Goal: Information Seeking & Learning: Learn about a topic

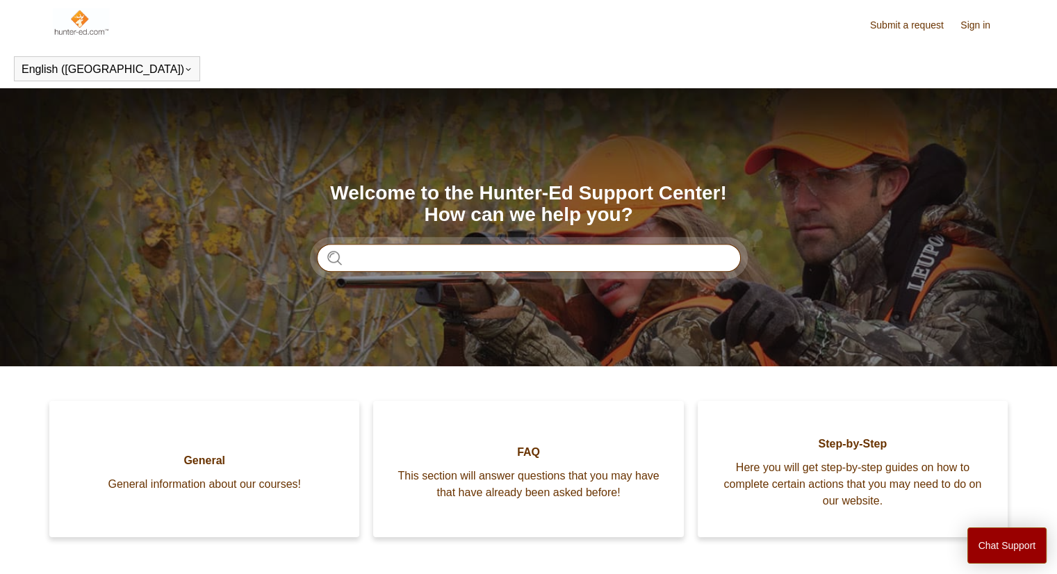
click at [533, 253] on input "Search" at bounding box center [529, 258] width 424 height 28
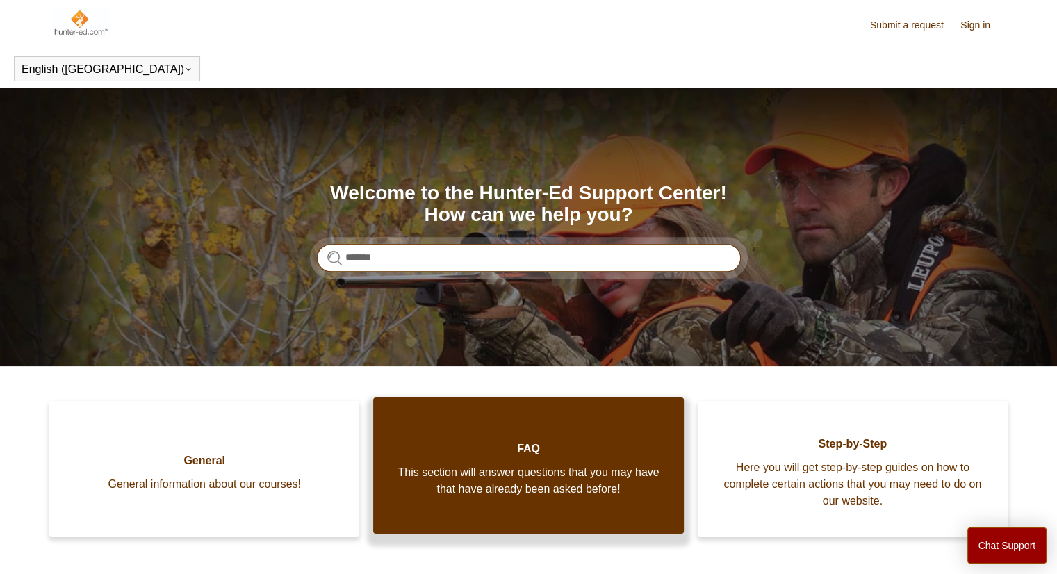
type input "*******"
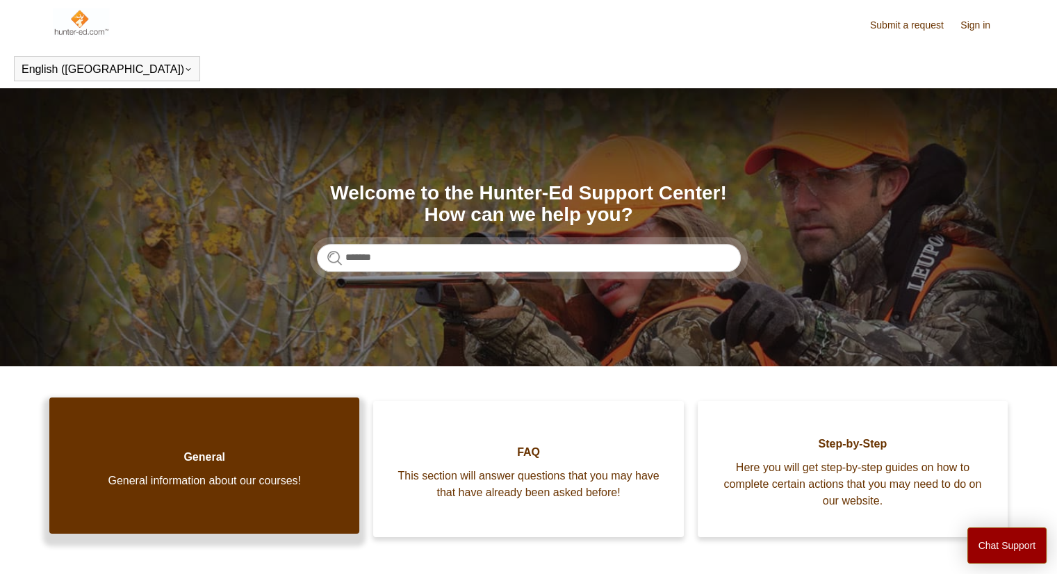
click at [293, 436] on link "General General information about our courses!" at bounding box center [204, 465] width 310 height 136
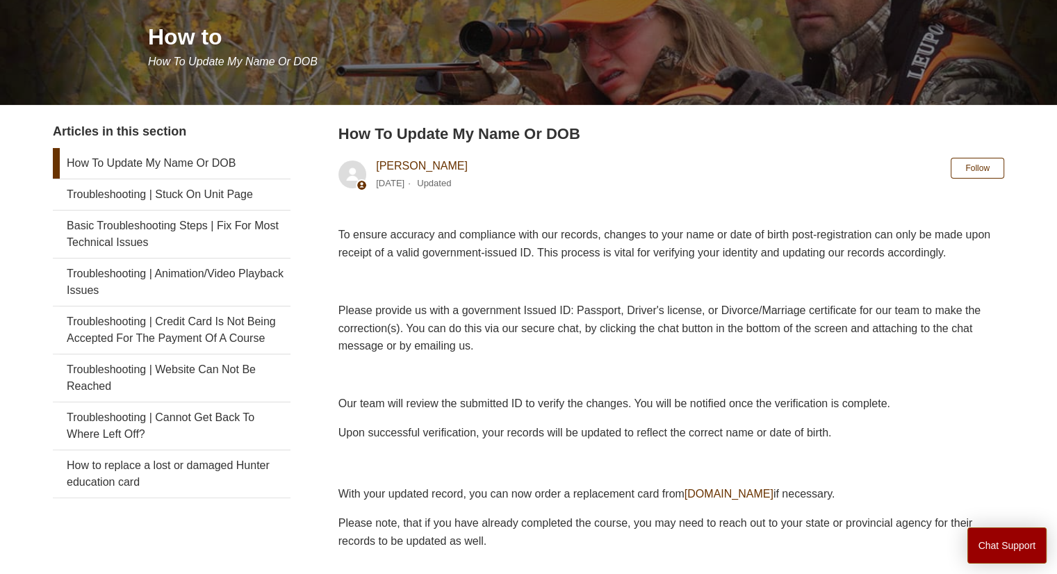
scroll to position [308, 0]
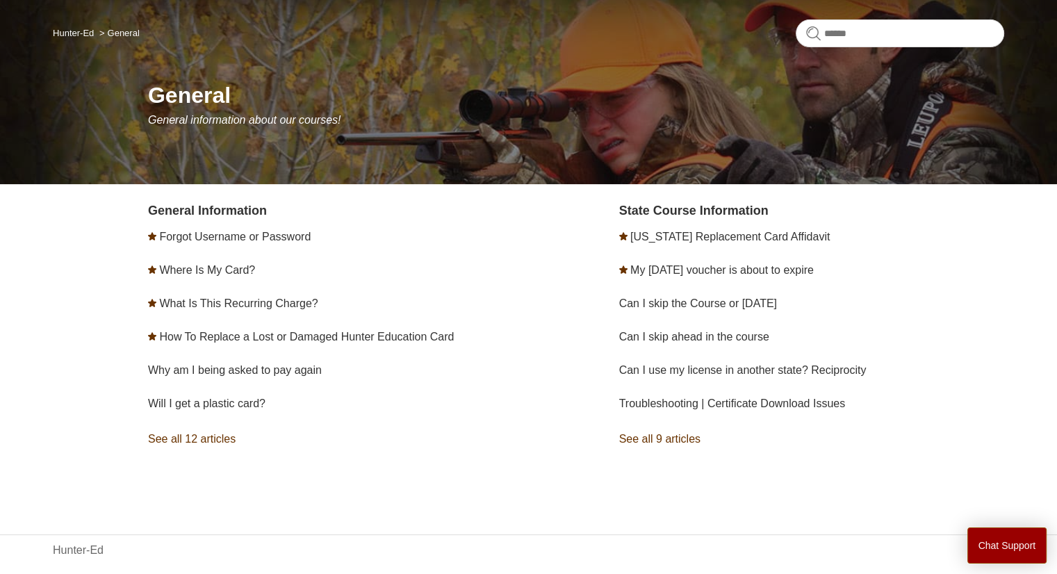
scroll to position [122, 0]
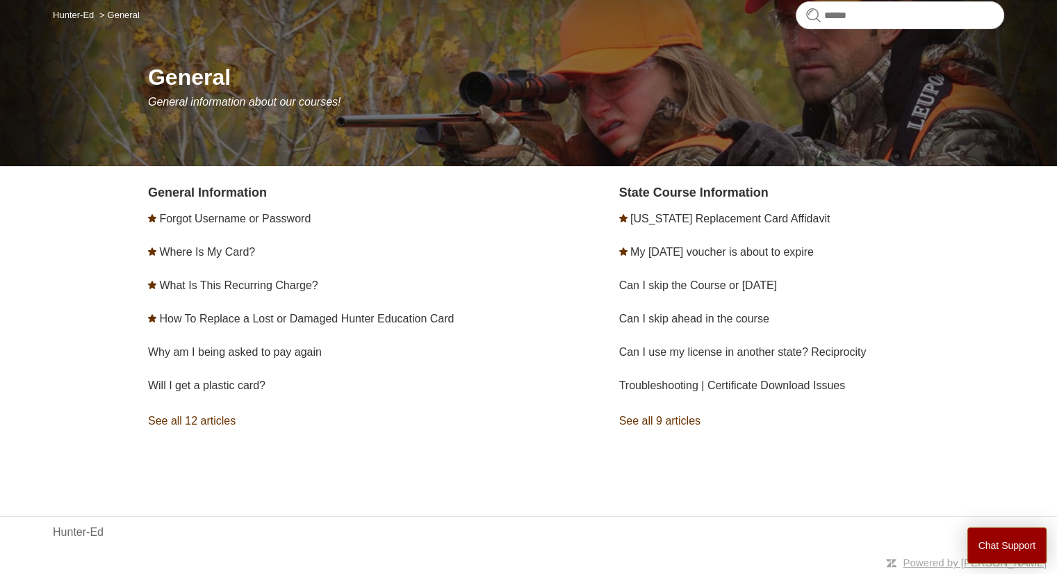
click at [199, 420] on link "See all 12 articles" at bounding box center [340, 421] width 385 height 38
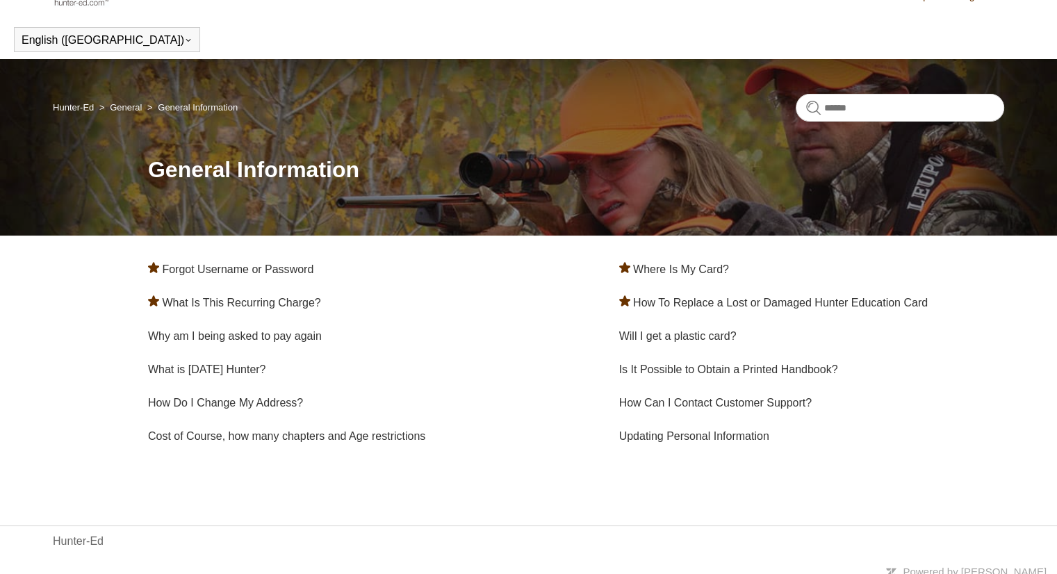
scroll to position [38, 0]
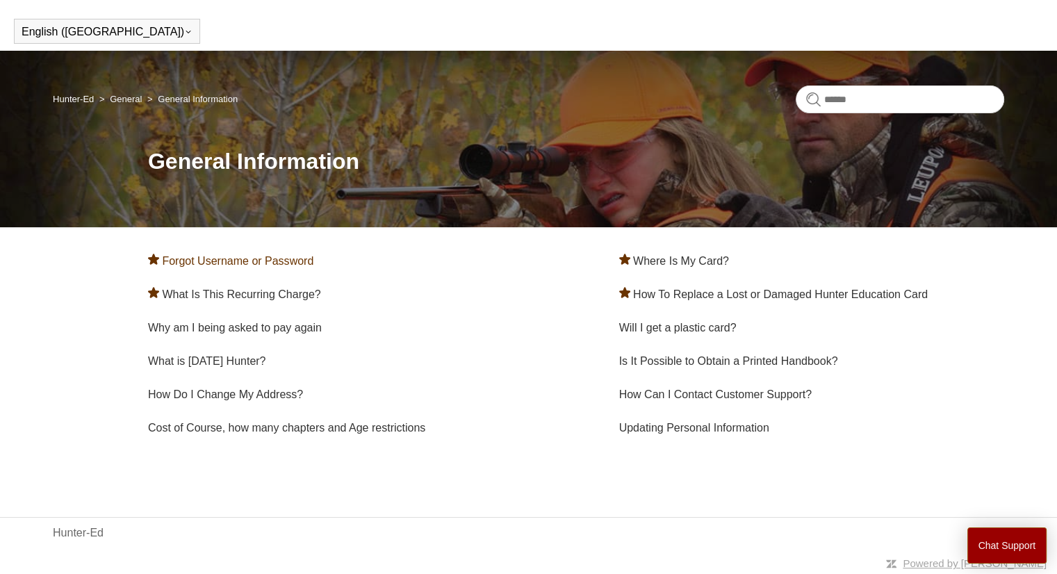
click at [253, 261] on link "Forgot Username or Password" at bounding box center [237, 261] width 151 height 12
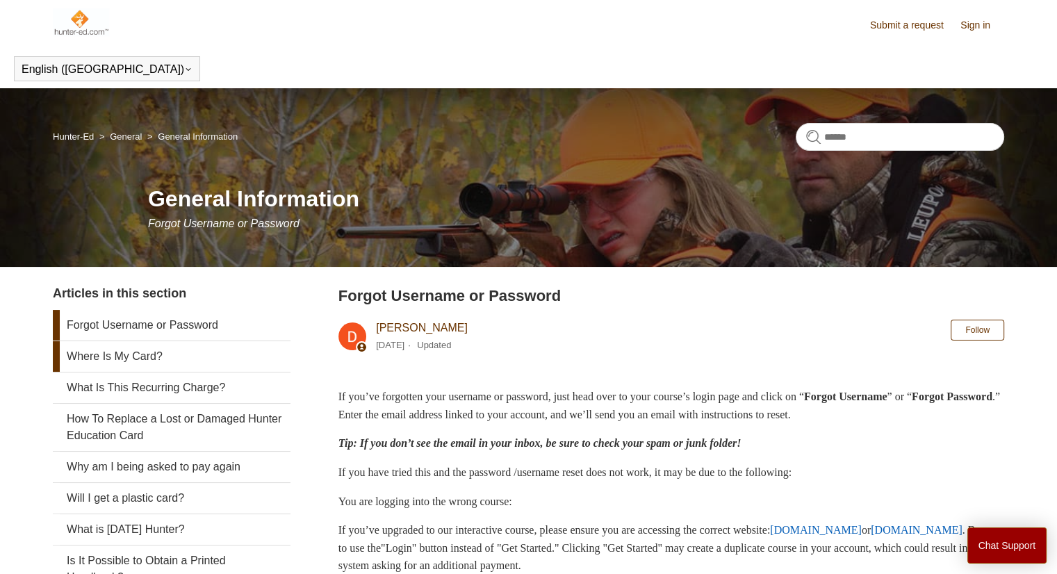
click at [136, 363] on link "Where Is My Card?" at bounding box center [172, 356] width 238 height 31
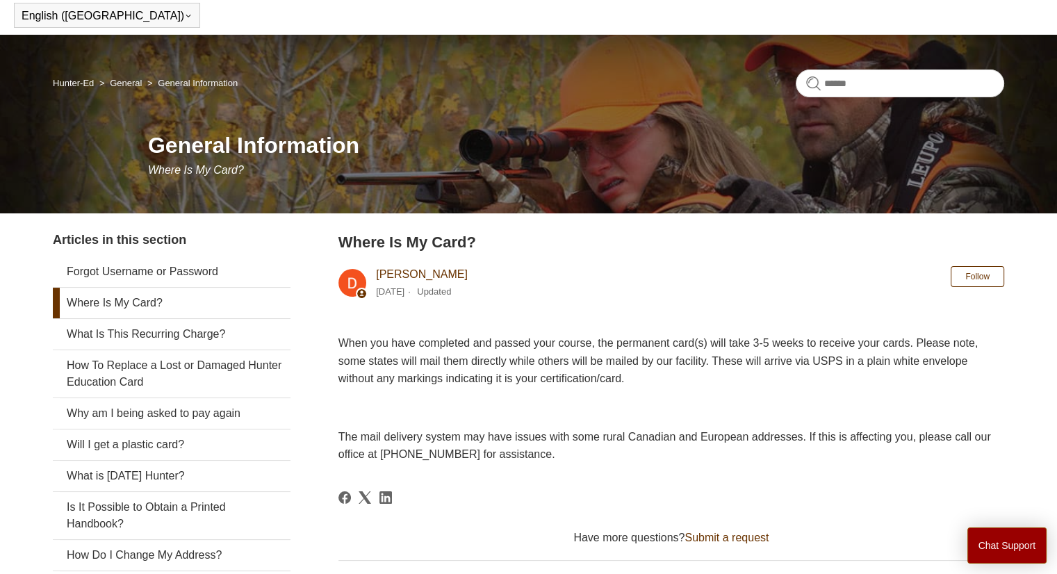
scroll to position [139, 0]
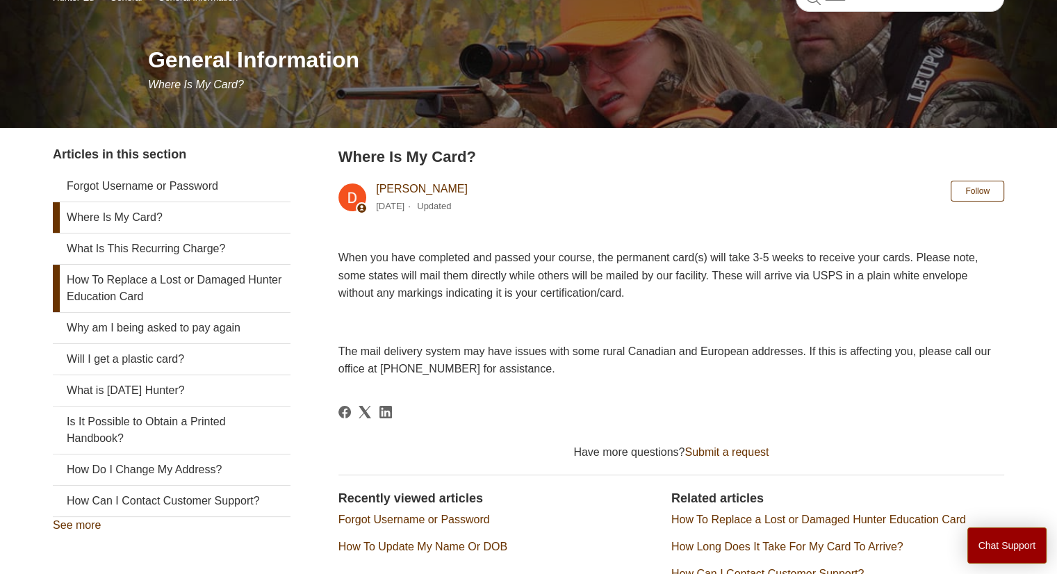
click at [139, 294] on link "How To Replace a Lost or Damaged Hunter Education Card" at bounding box center [172, 288] width 238 height 47
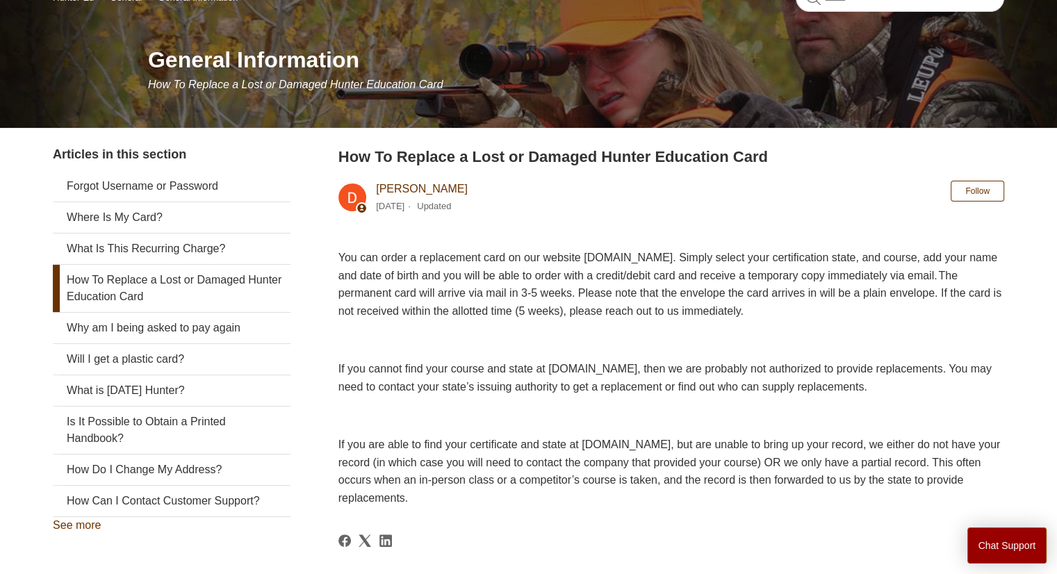
scroll to position [208, 0]
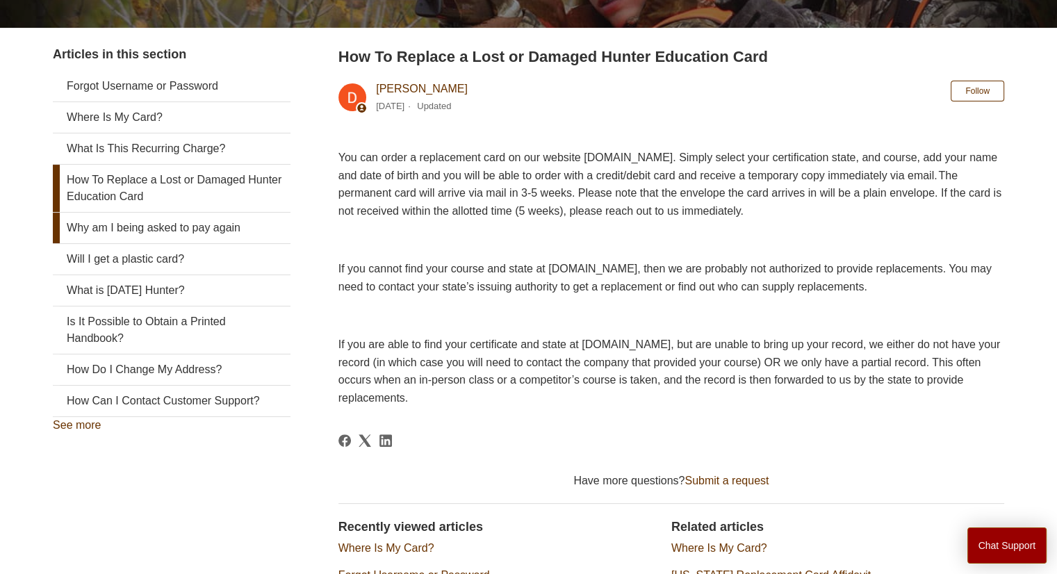
click at [159, 213] on link "Why am I being asked to pay again" at bounding box center [172, 228] width 238 height 31
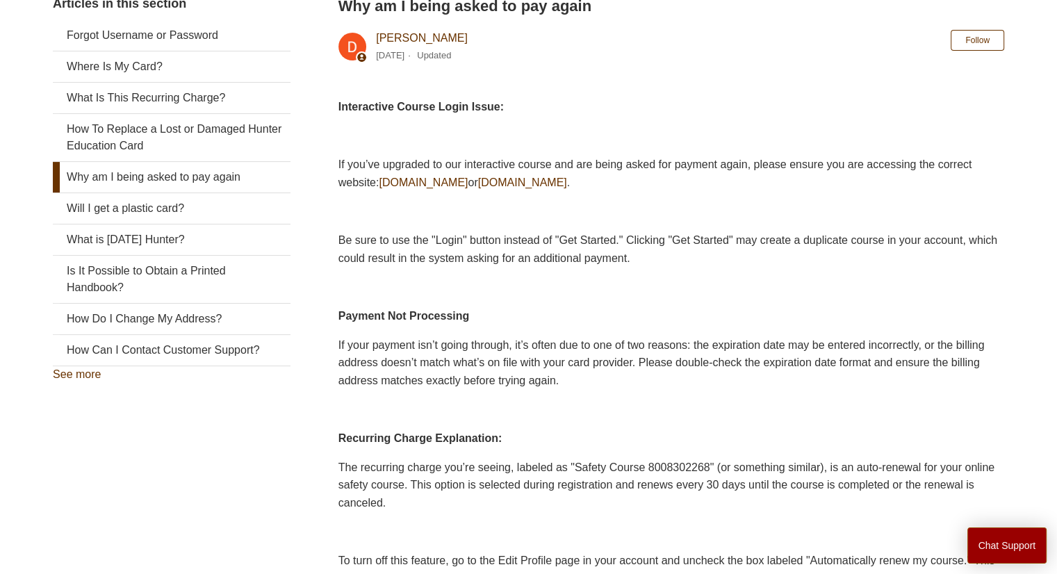
scroll to position [139, 0]
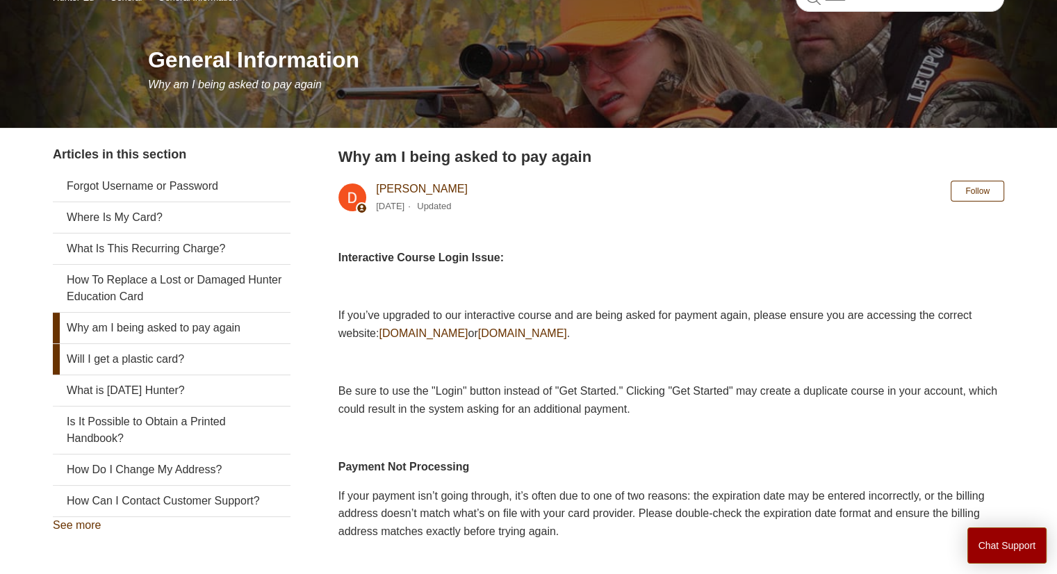
click at [118, 368] on link "Will I get a plastic card?" at bounding box center [172, 359] width 238 height 31
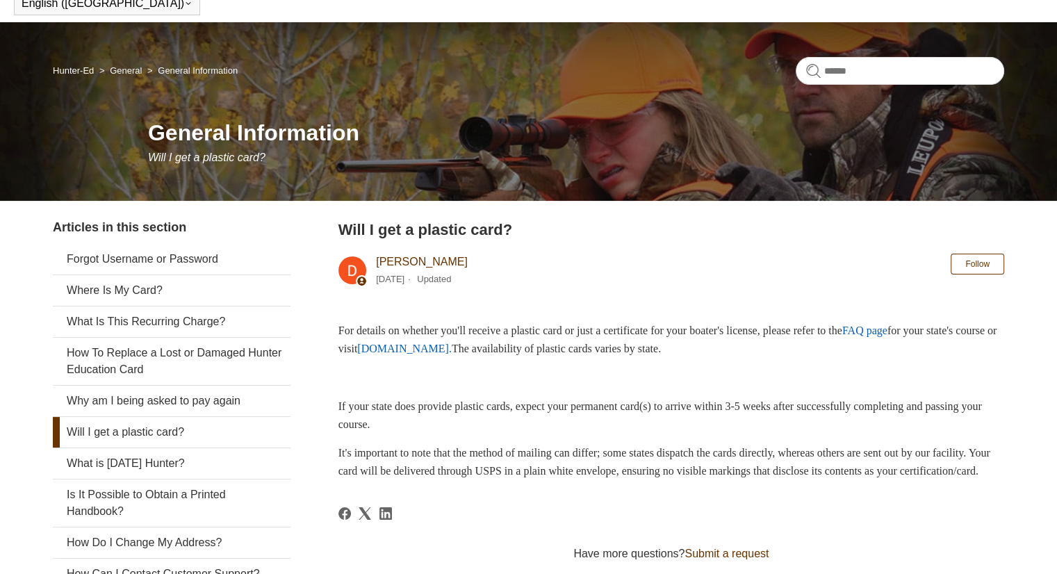
scroll to position [208, 0]
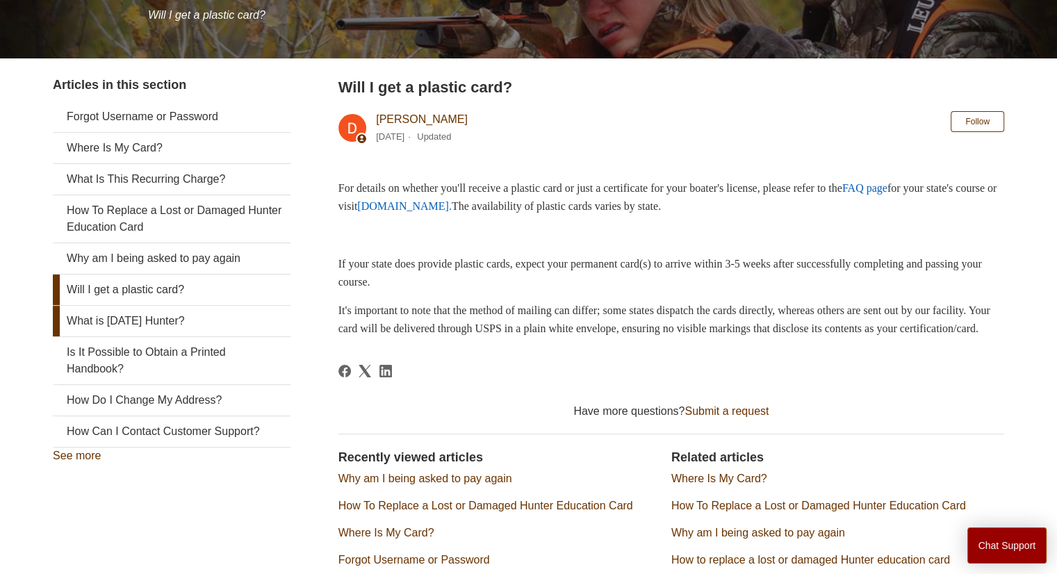
click at [163, 311] on link "What is [DATE] Hunter?" at bounding box center [172, 321] width 238 height 31
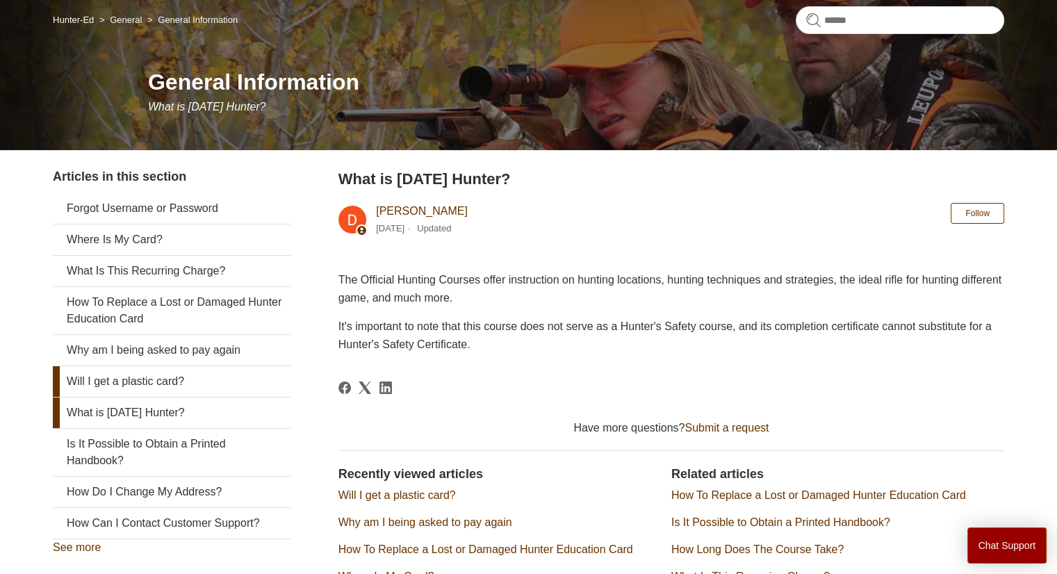
scroll to position [139, 0]
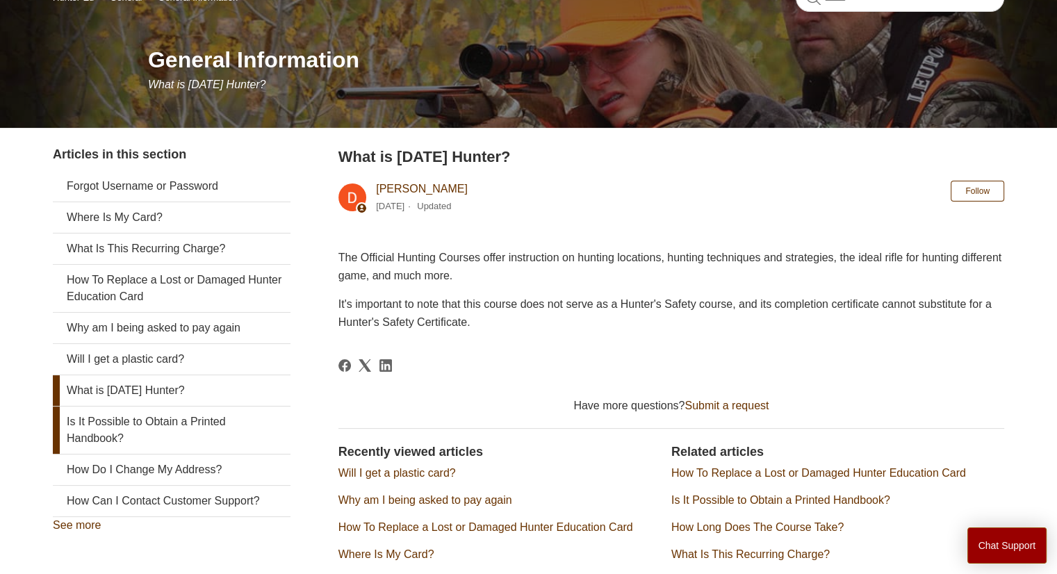
click at [160, 426] on link "Is It Possible to Obtain a Printed Handbook?" at bounding box center [172, 429] width 238 height 47
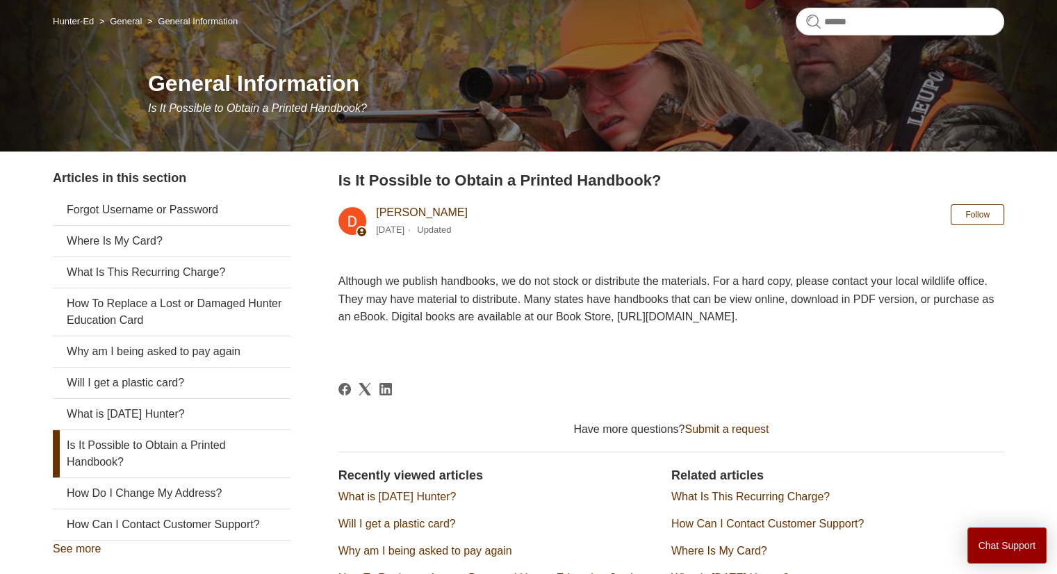
scroll to position [139, 0]
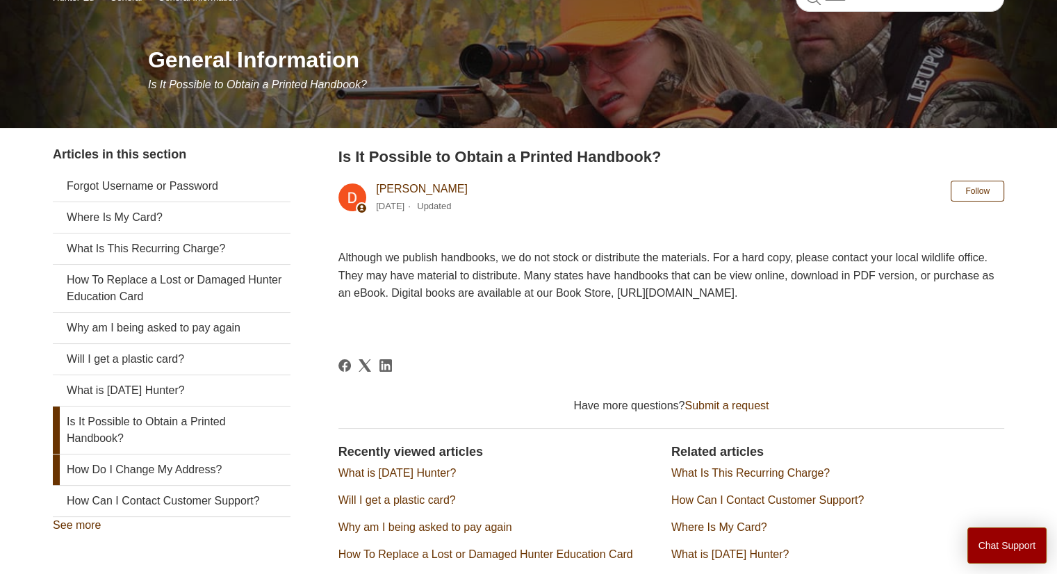
click at [161, 465] on link "How Do I Change My Address?" at bounding box center [172, 469] width 238 height 31
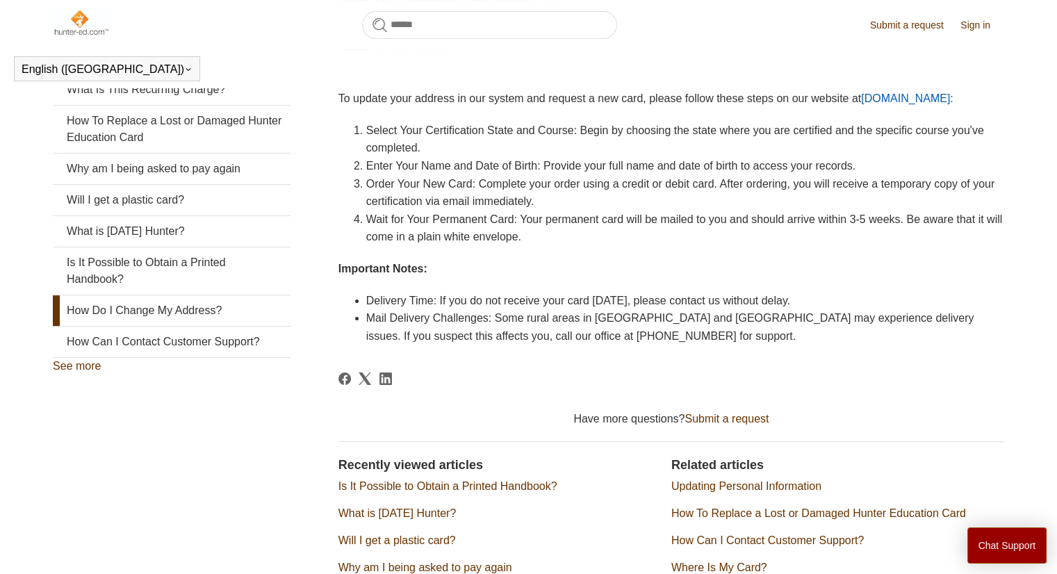
scroll to position [178, 0]
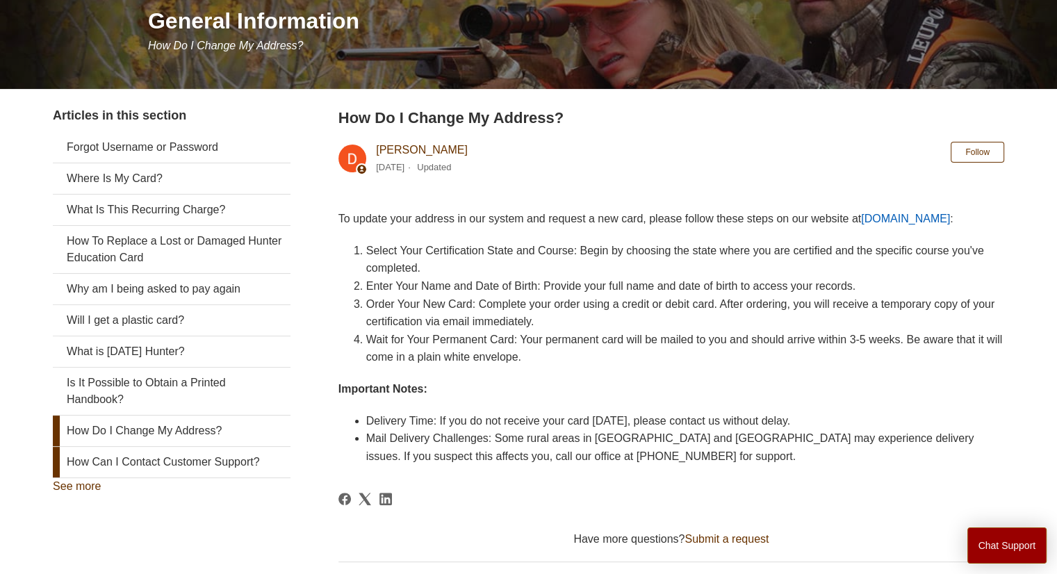
click at [100, 456] on link "How Can I Contact Customer Support?" at bounding box center [172, 462] width 238 height 31
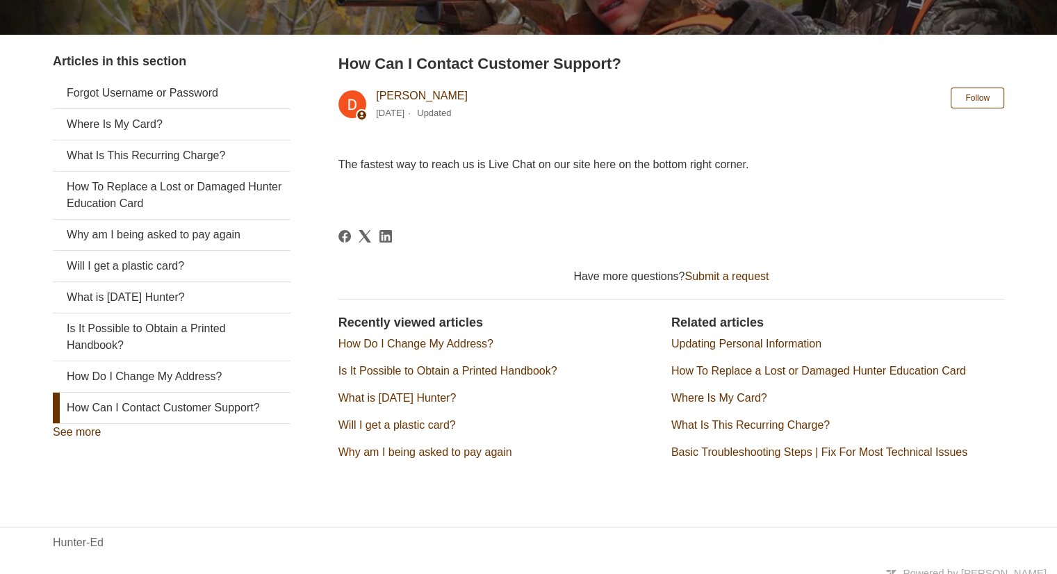
scroll to position [242, 0]
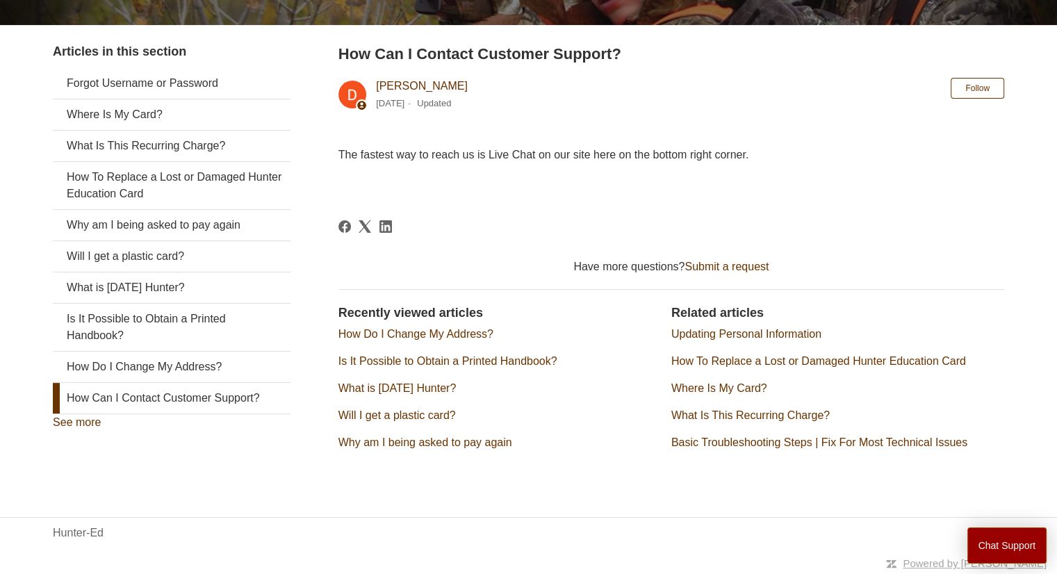
click at [80, 418] on link "See more" at bounding box center [77, 422] width 48 height 12
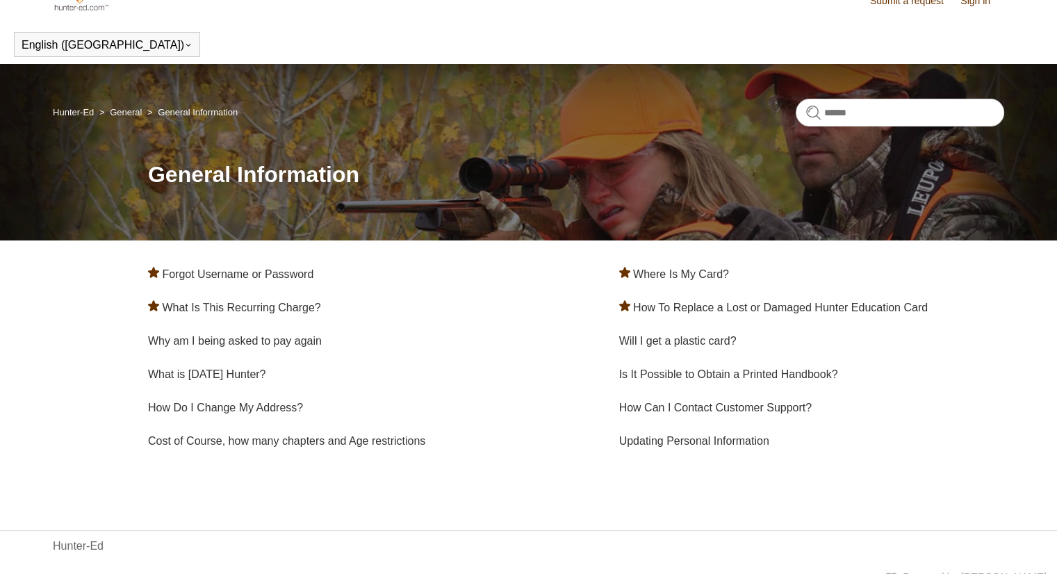
scroll to position [38, 0]
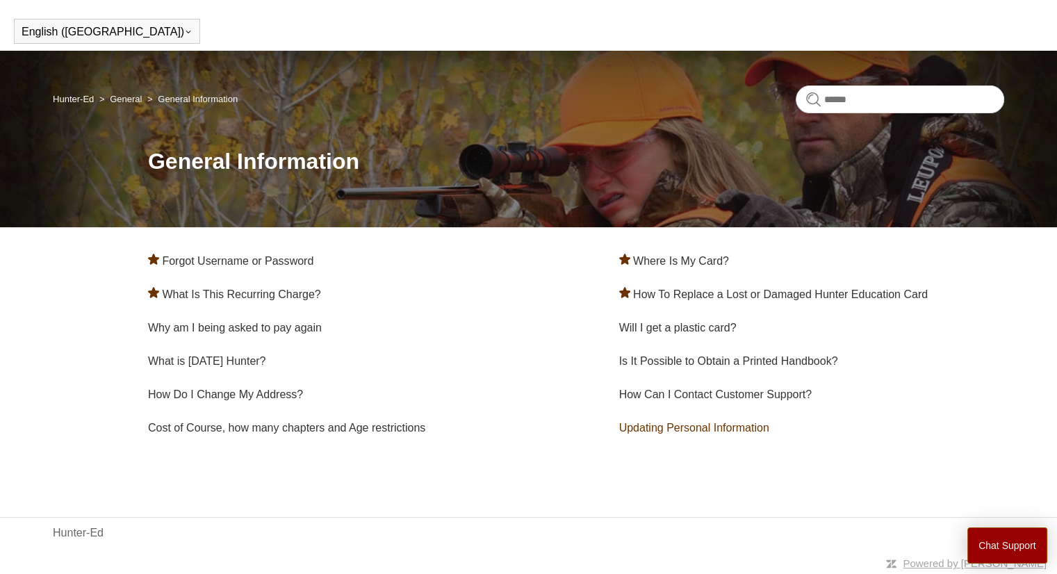
click at [711, 434] on link "Updating Personal Information" at bounding box center [694, 428] width 150 height 12
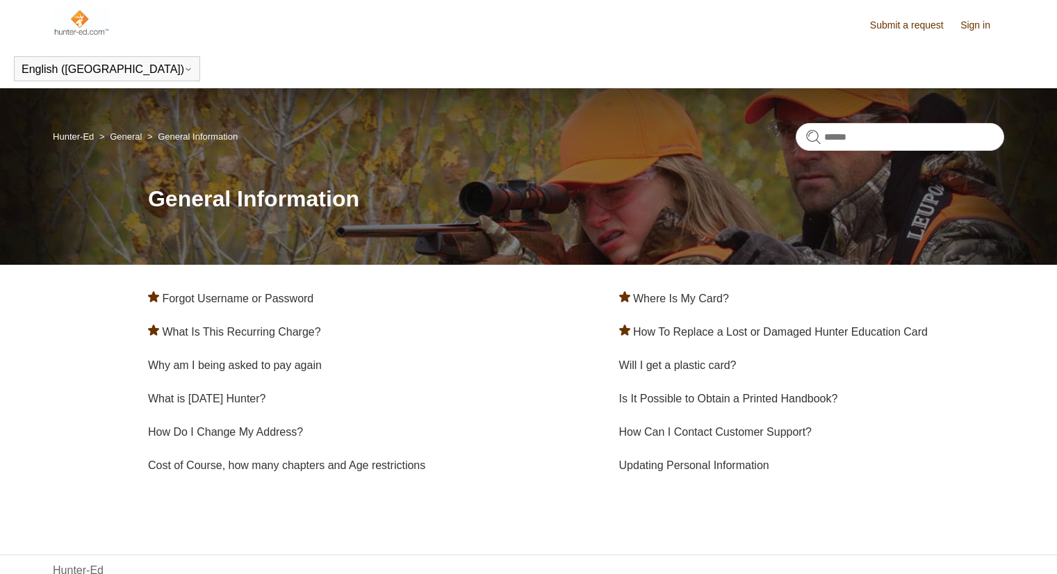
scroll to position [38, 0]
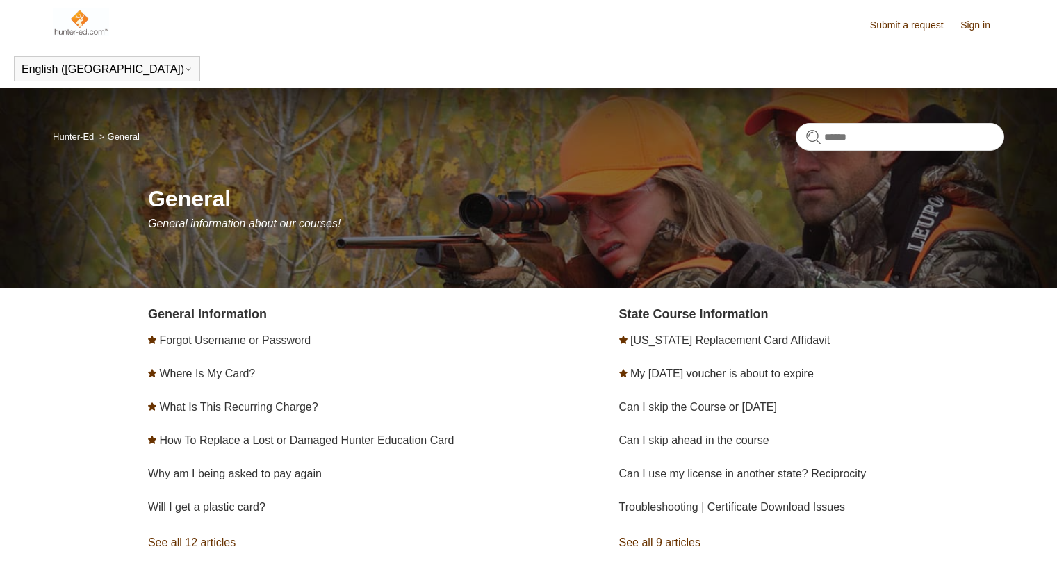
scroll to position [122, 0]
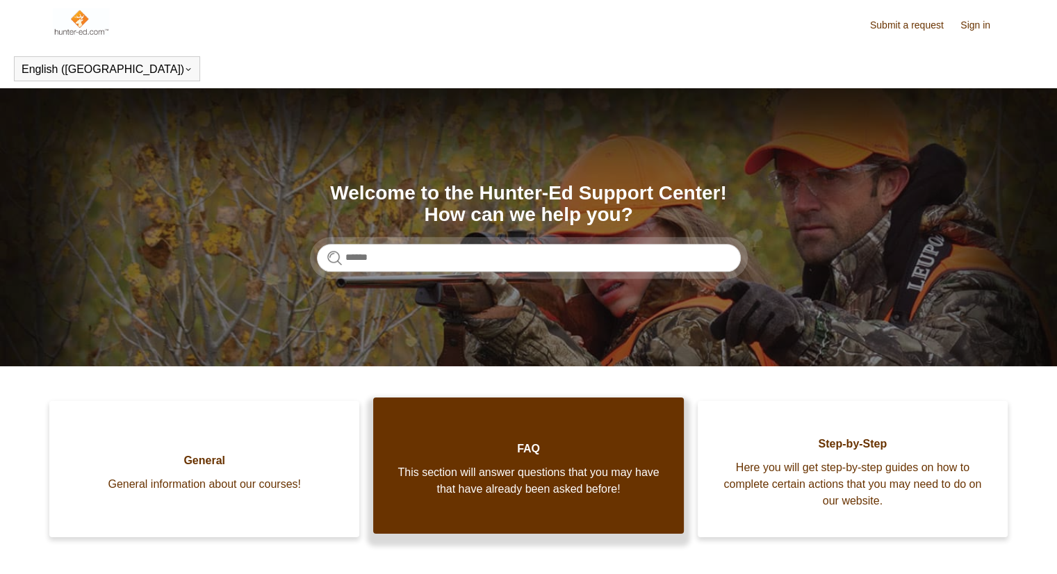
click at [559, 470] on span "This section will answer questions that you may have that have already been ask…" at bounding box center [528, 480] width 268 height 33
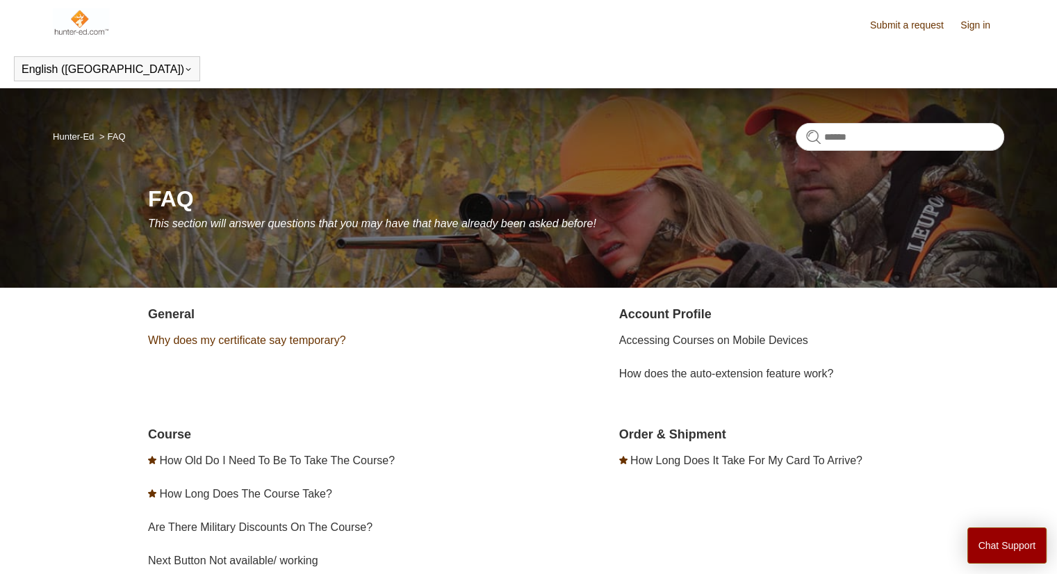
click at [270, 343] on link "Why does my certificate say temporary?" at bounding box center [247, 340] width 198 height 12
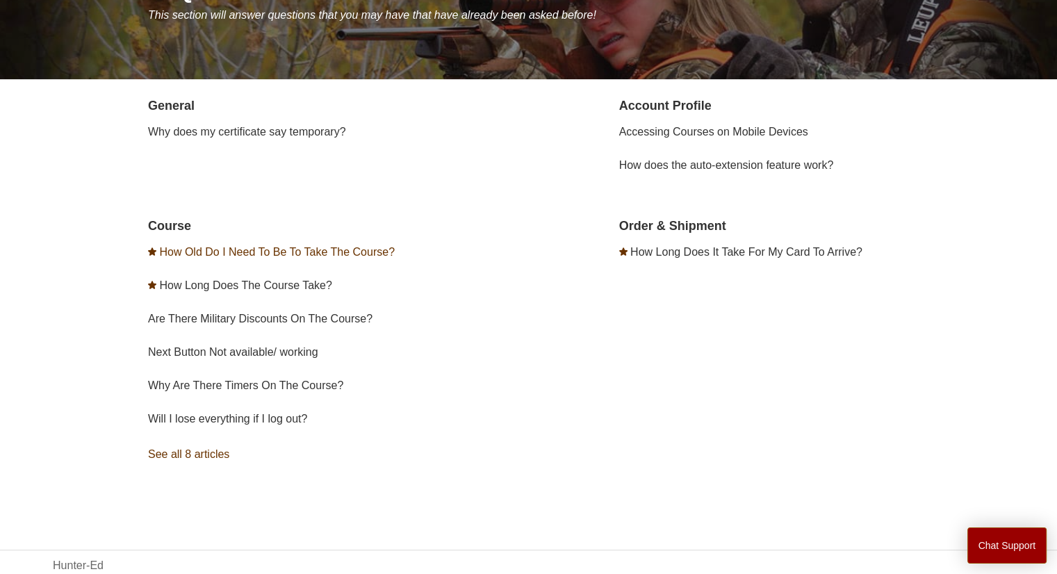
click at [269, 252] on link "How Old Do I Need To Be To Take The Course?" at bounding box center [277, 252] width 236 height 12
click at [279, 285] on link "How Long Does The Course Take?" at bounding box center [245, 285] width 172 height 12
click at [227, 318] on link "Are There Military Discounts On The Course?" at bounding box center [260, 319] width 224 height 12
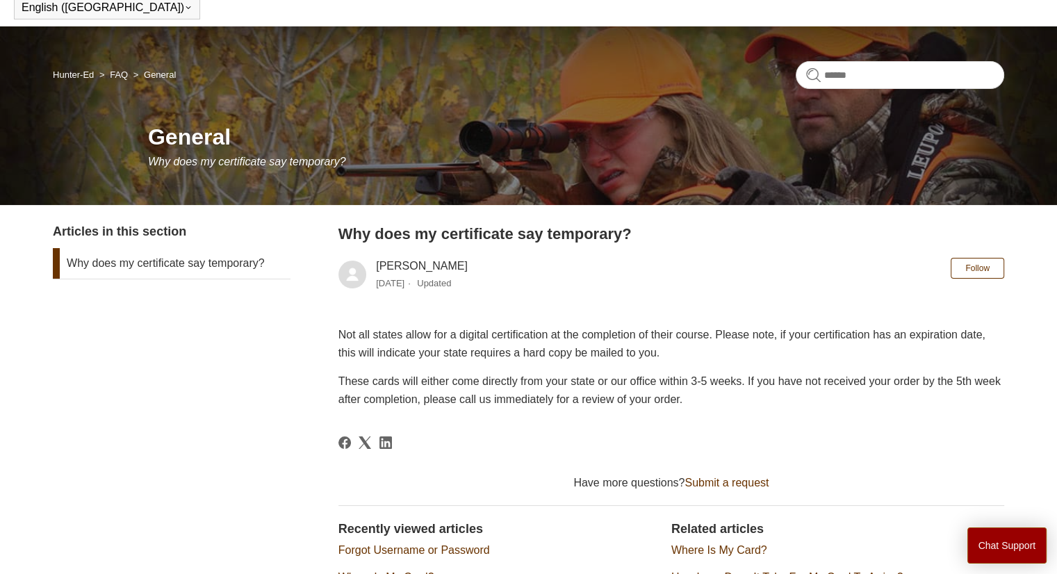
scroll to position [139, 0]
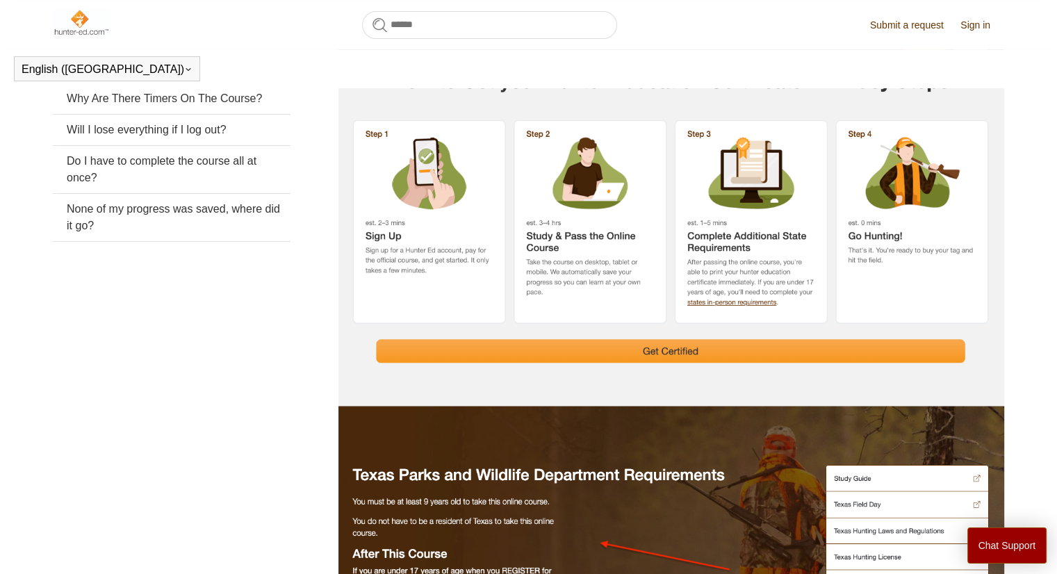
scroll to position [365, 0]
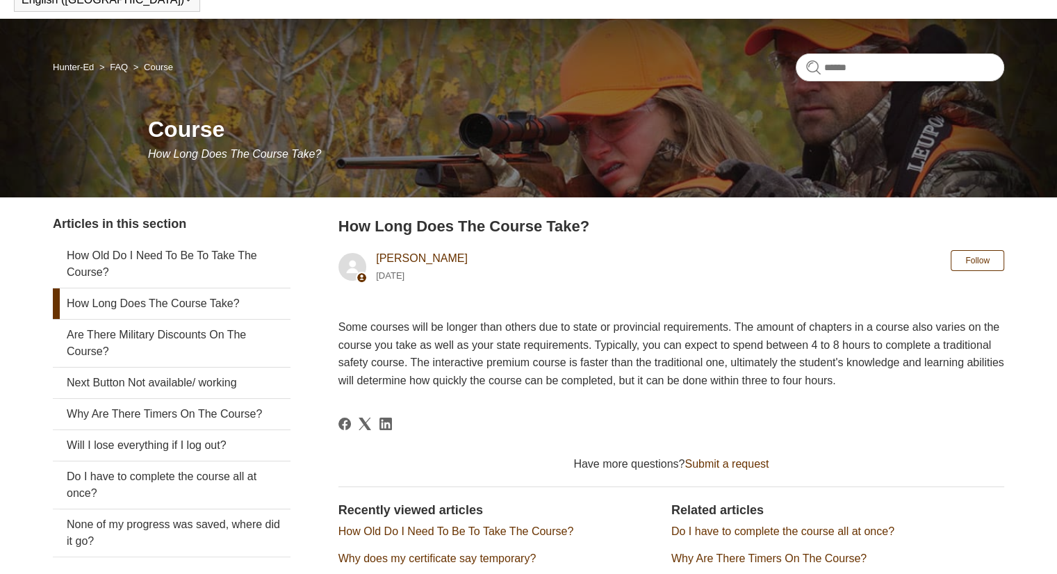
scroll to position [208, 0]
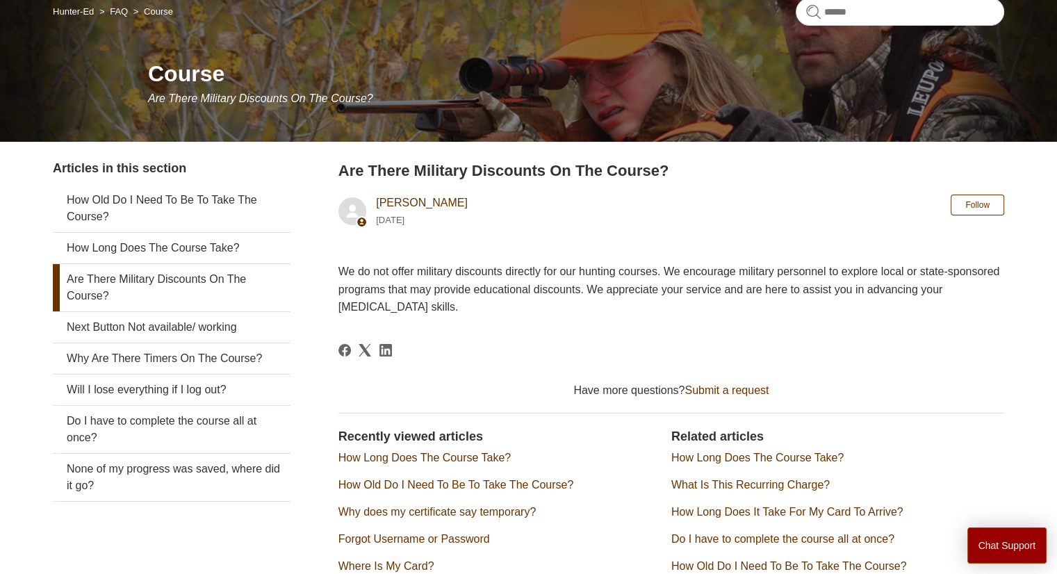
scroll to position [208, 0]
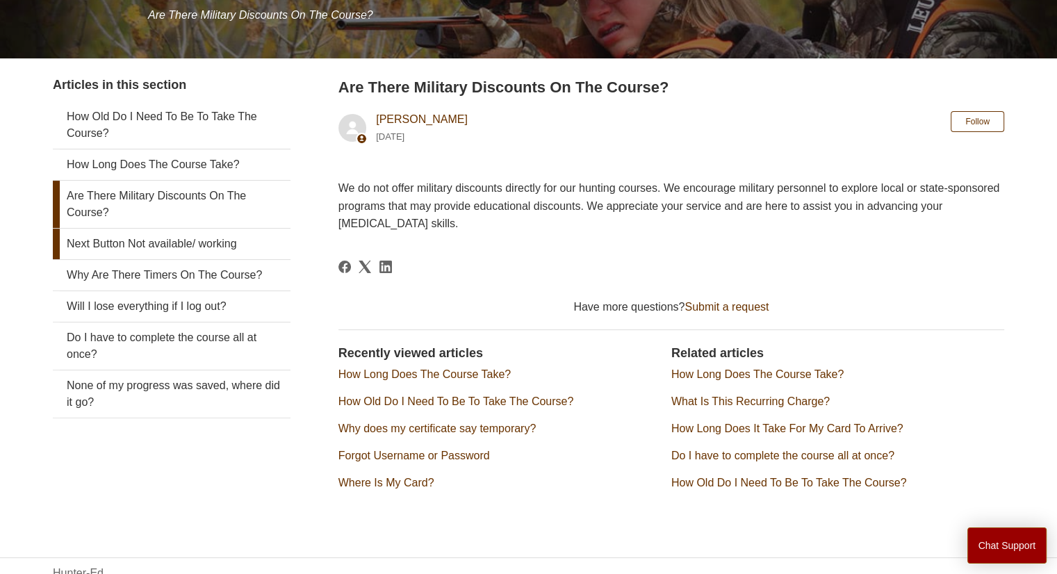
click at [140, 251] on link "Next Button Not available/ working" at bounding box center [172, 244] width 238 height 31
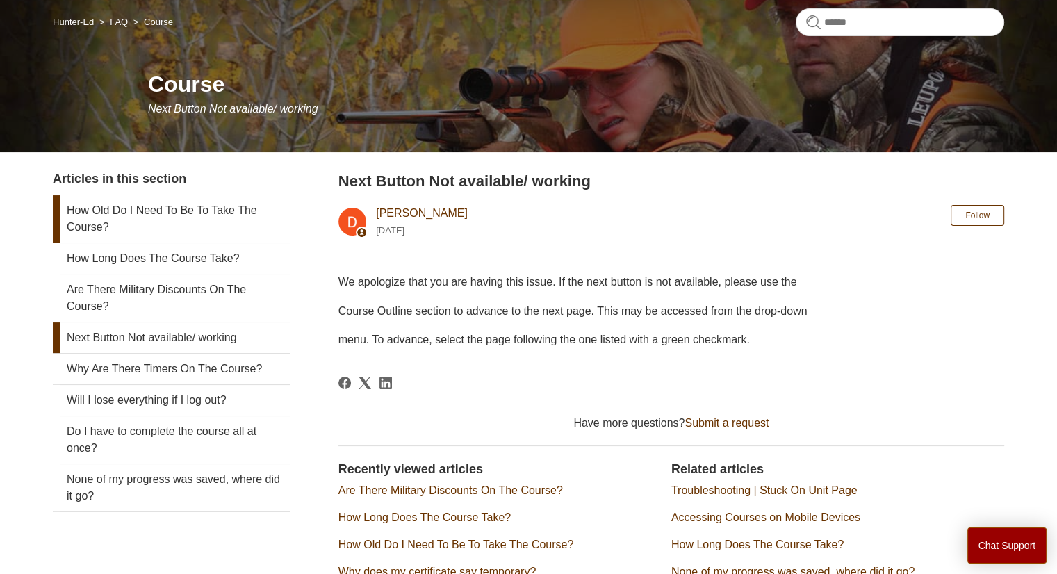
scroll to position [139, 0]
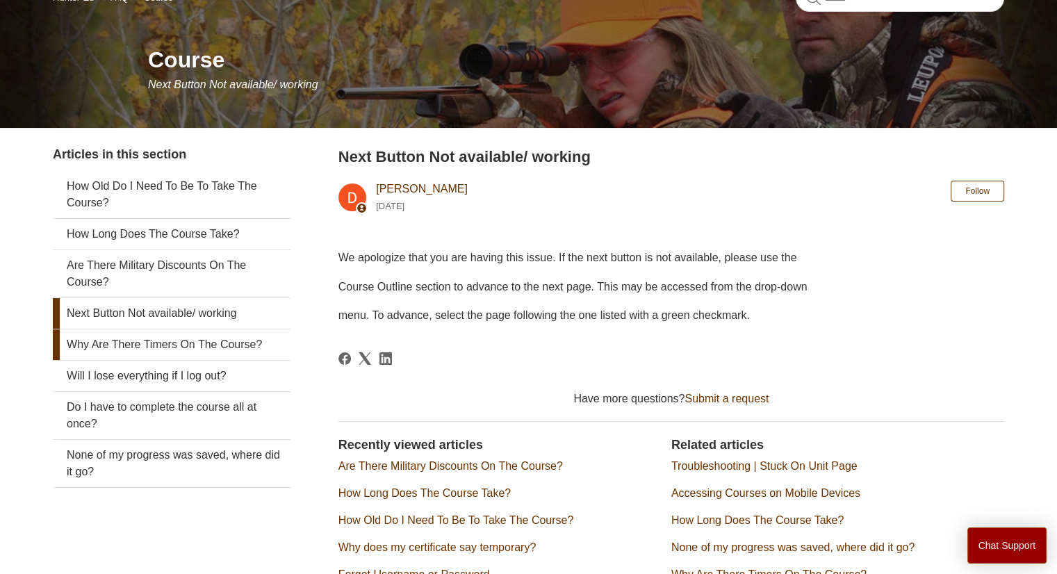
click at [188, 348] on link "Why Are There Timers On The Course?" at bounding box center [172, 344] width 238 height 31
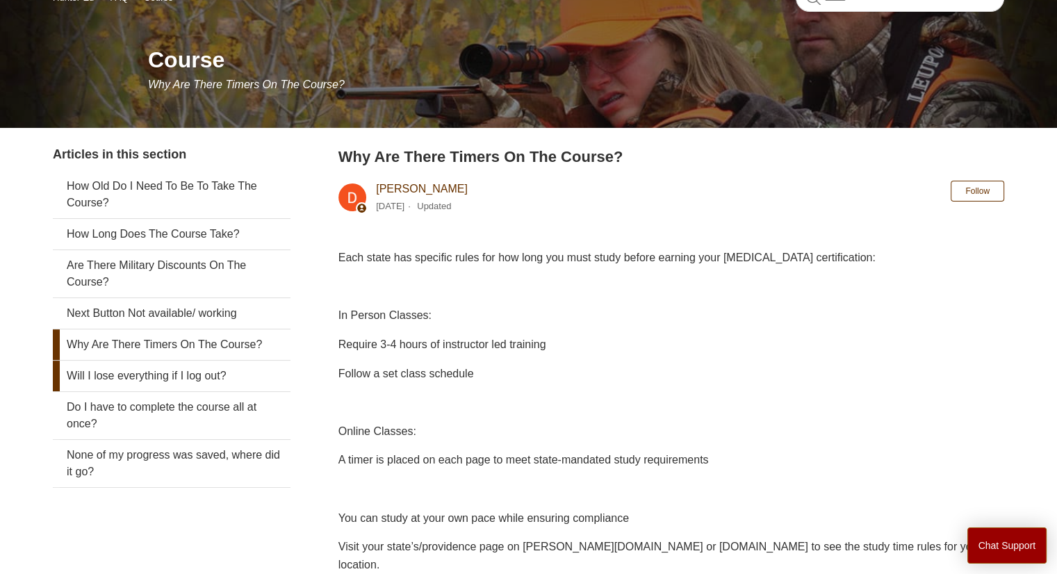
scroll to position [208, 0]
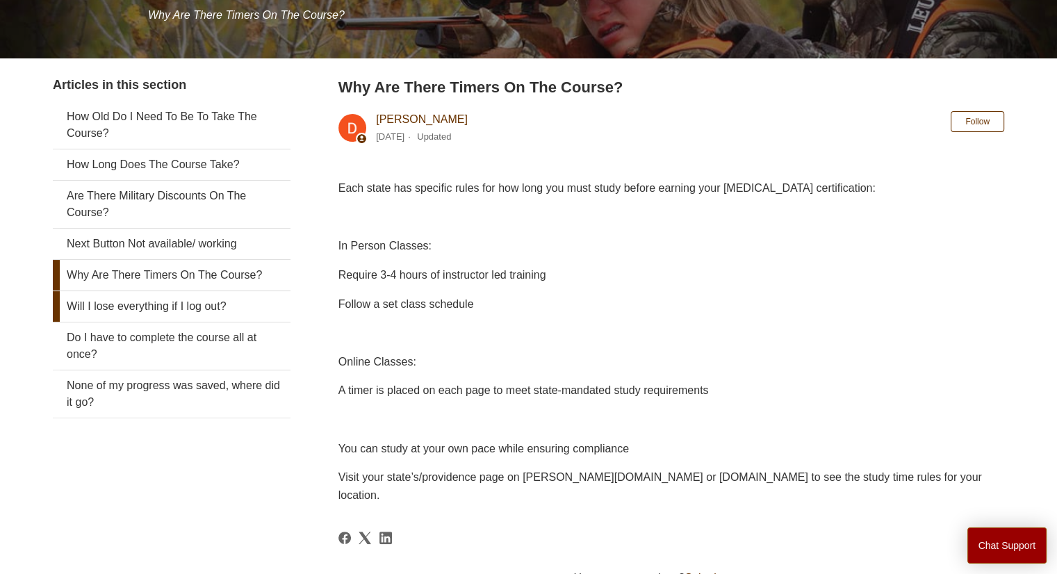
click at [195, 306] on link "Will I lose everything if I log out?" at bounding box center [172, 306] width 238 height 31
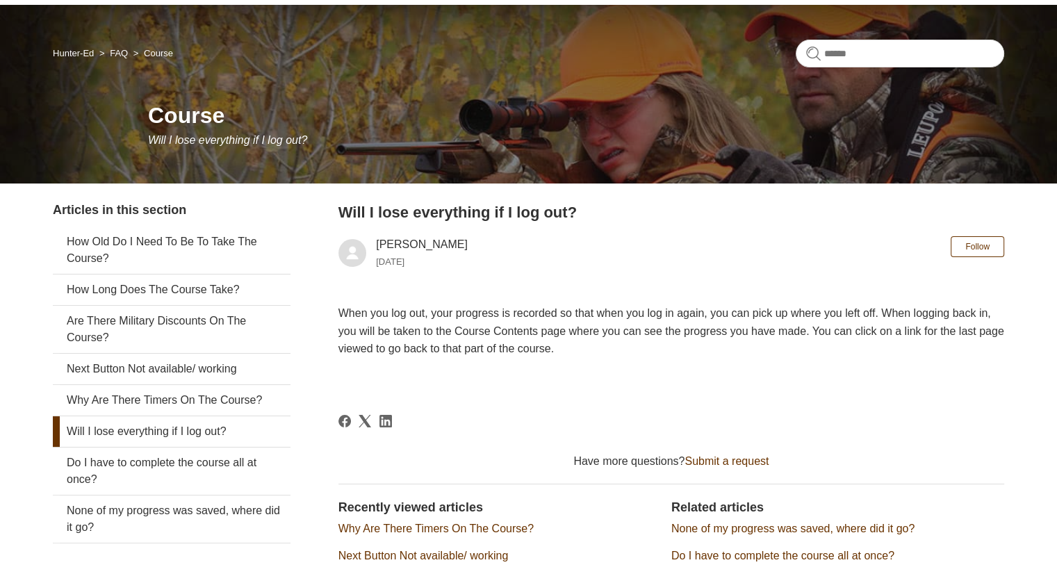
scroll to position [139, 0]
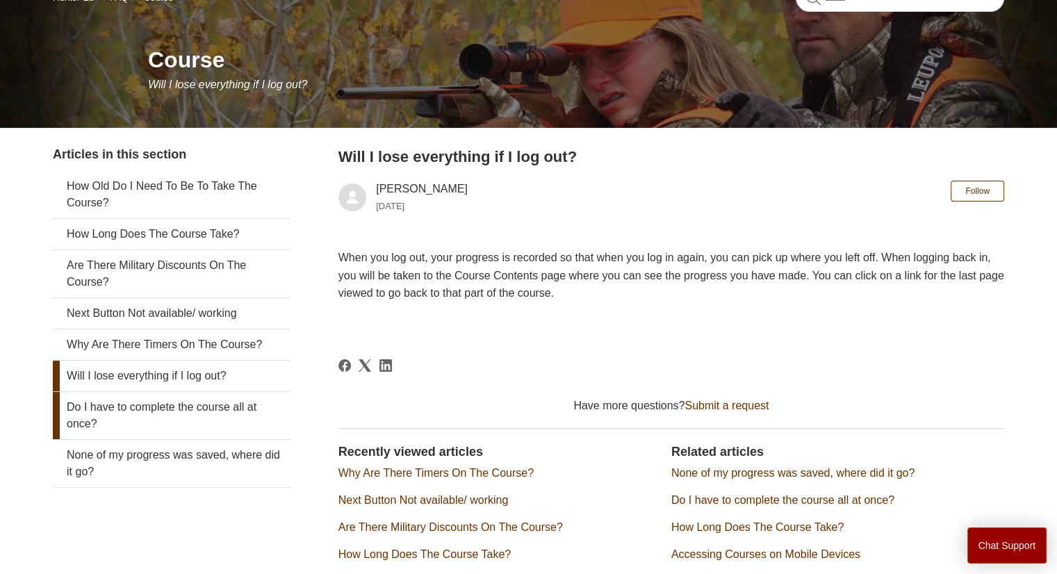
click at [151, 403] on link "Do I have to complete the course all at once?" at bounding box center [172, 415] width 238 height 47
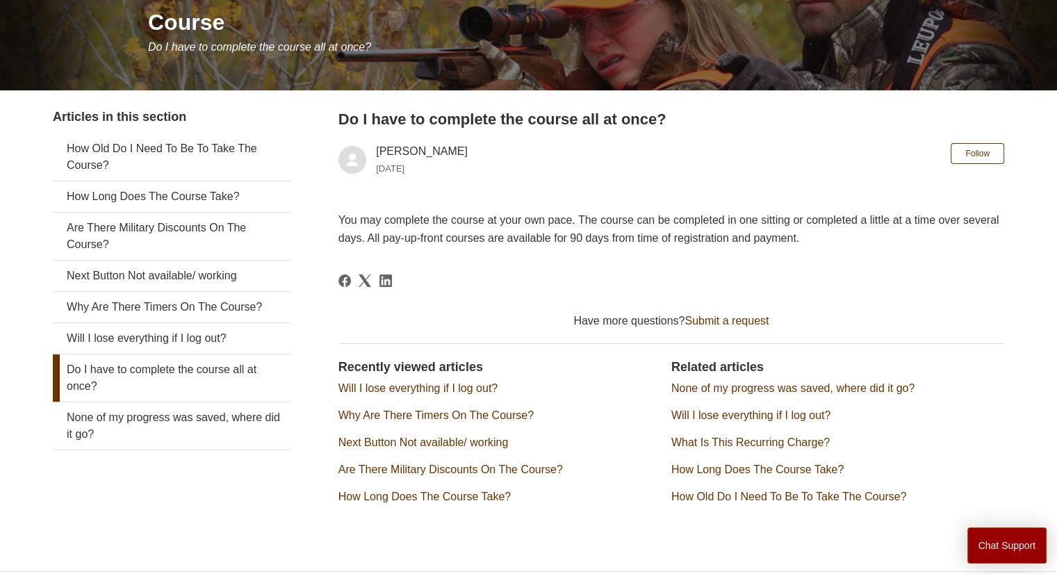
scroll to position [208, 0]
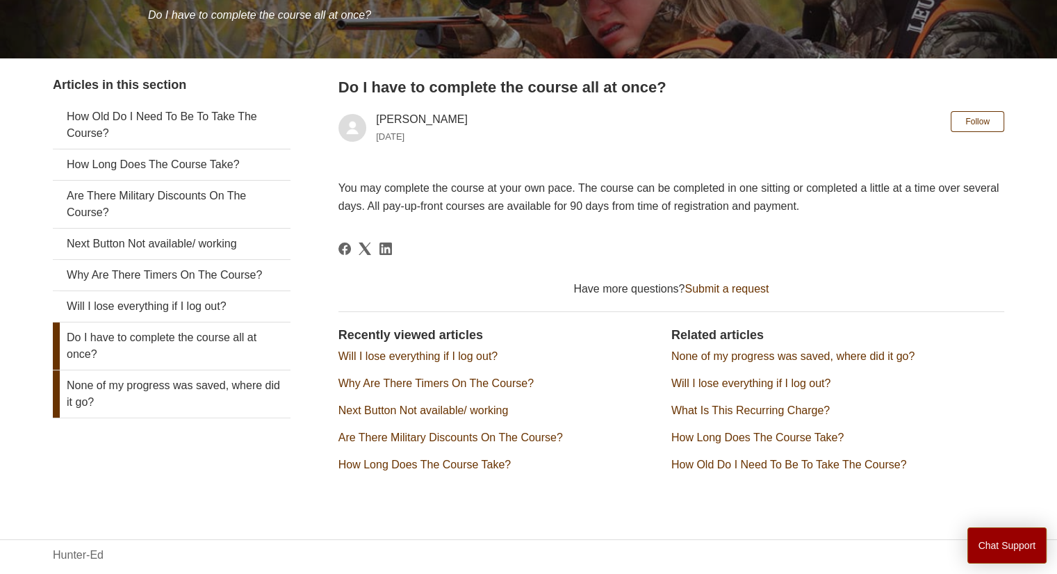
click at [178, 395] on link "None of my progress was saved, where did it go?" at bounding box center [172, 393] width 238 height 47
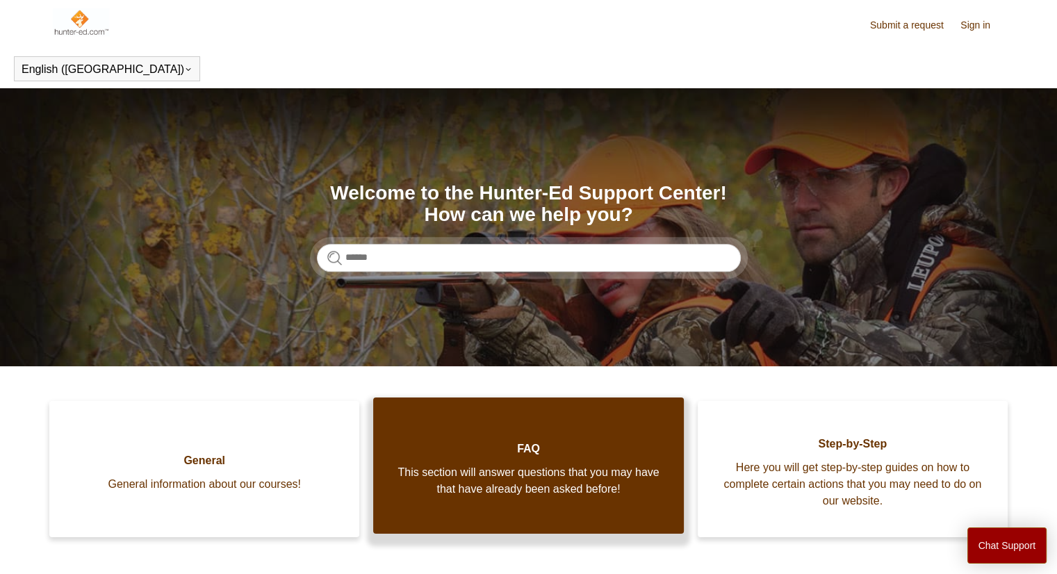
click at [587, 504] on link "FAQ This section will answer questions that you may have that have already been…" at bounding box center [528, 465] width 310 height 136
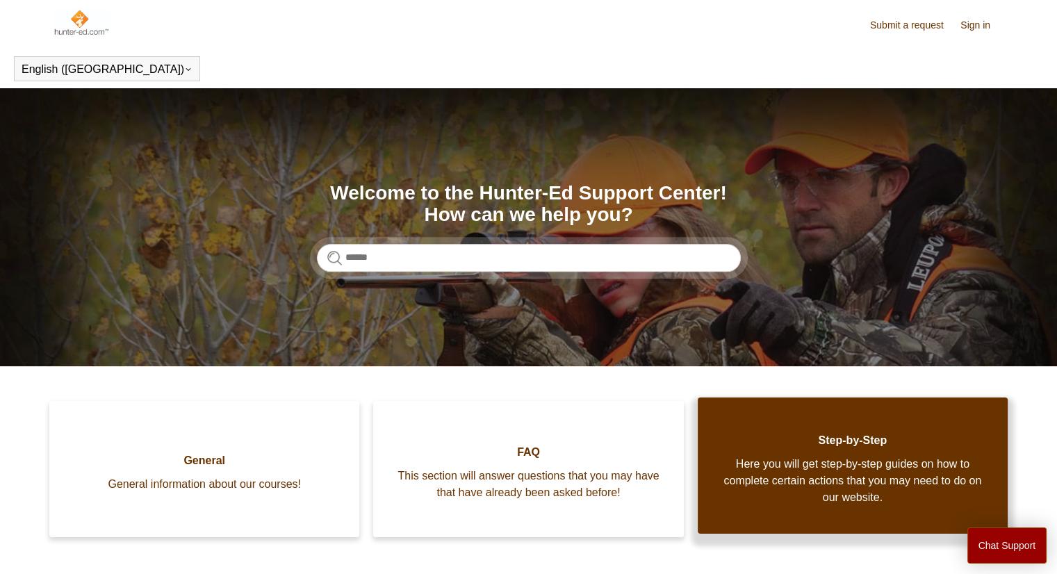
click at [864, 464] on span "Here you will get step-by-step guides on how to complete certain actions that y…" at bounding box center [852, 481] width 268 height 50
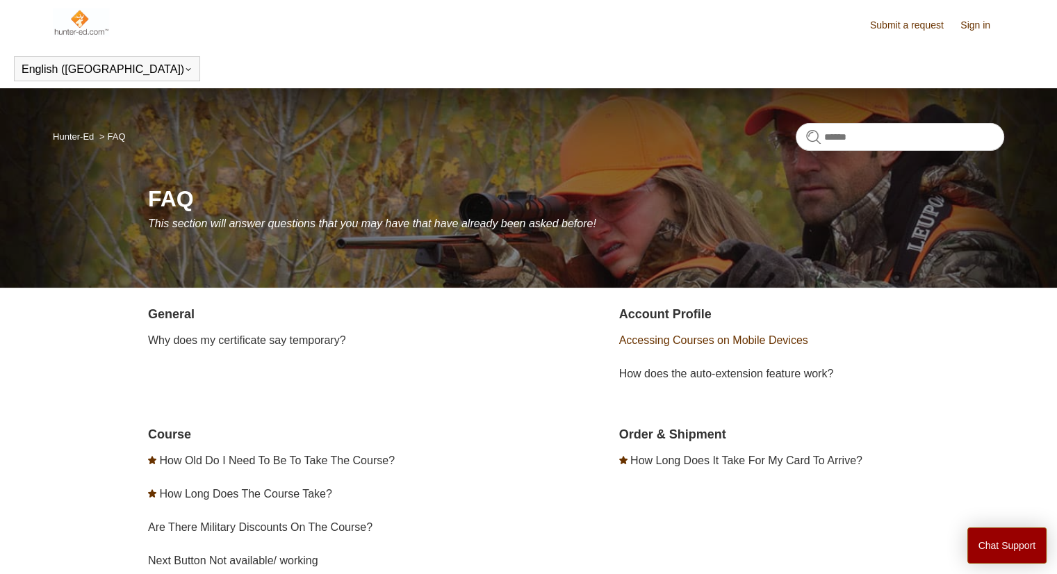
click at [712, 340] on link "Accessing Courses on Mobile Devices" at bounding box center [713, 340] width 189 height 12
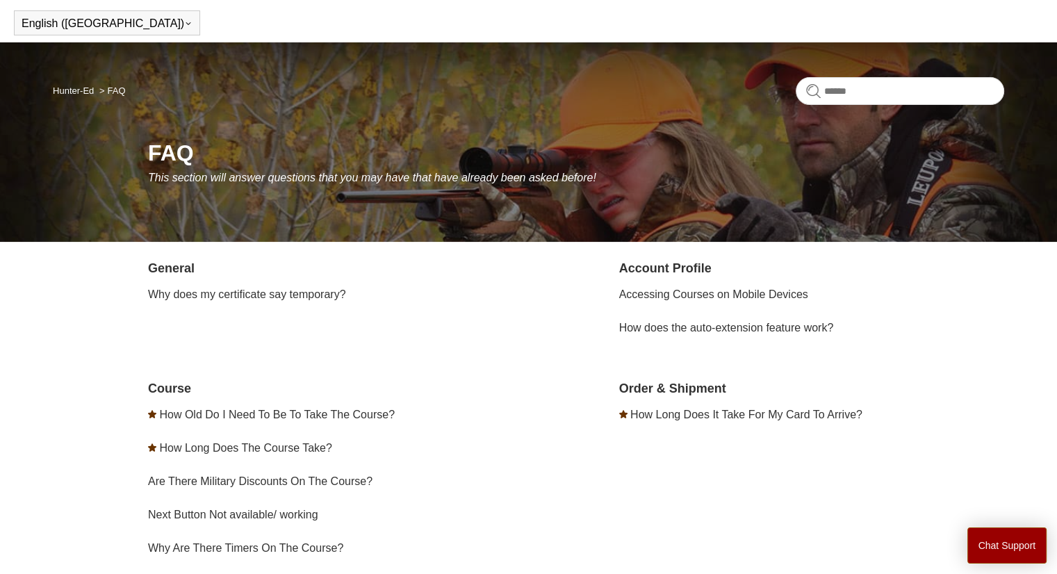
scroll to position [139, 0]
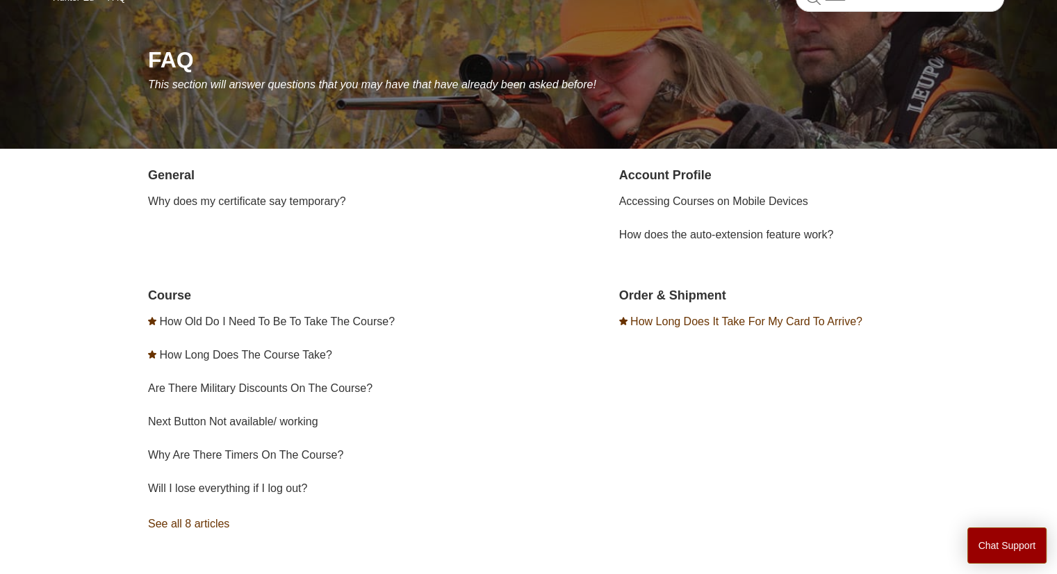
click at [758, 320] on link "How Long Does It Take For My Card To Arrive?" at bounding box center [746, 321] width 232 height 12
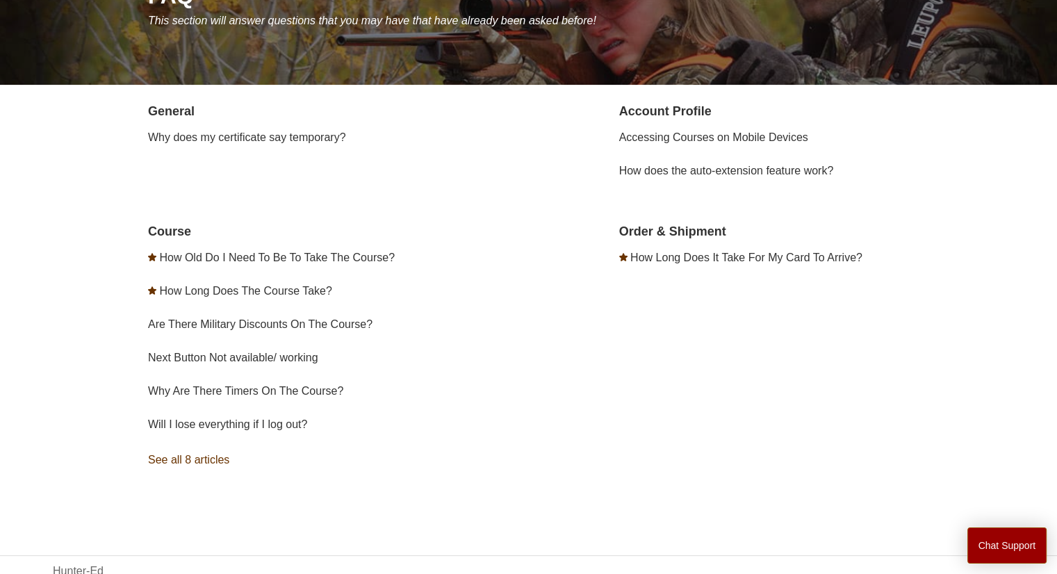
scroll to position [242, 0]
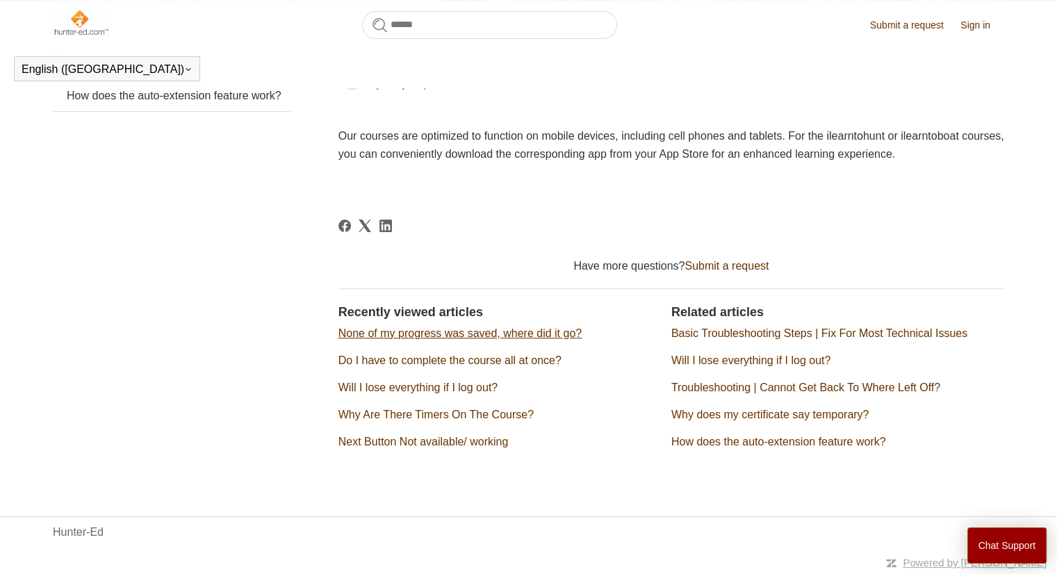
scroll to position [139, 0]
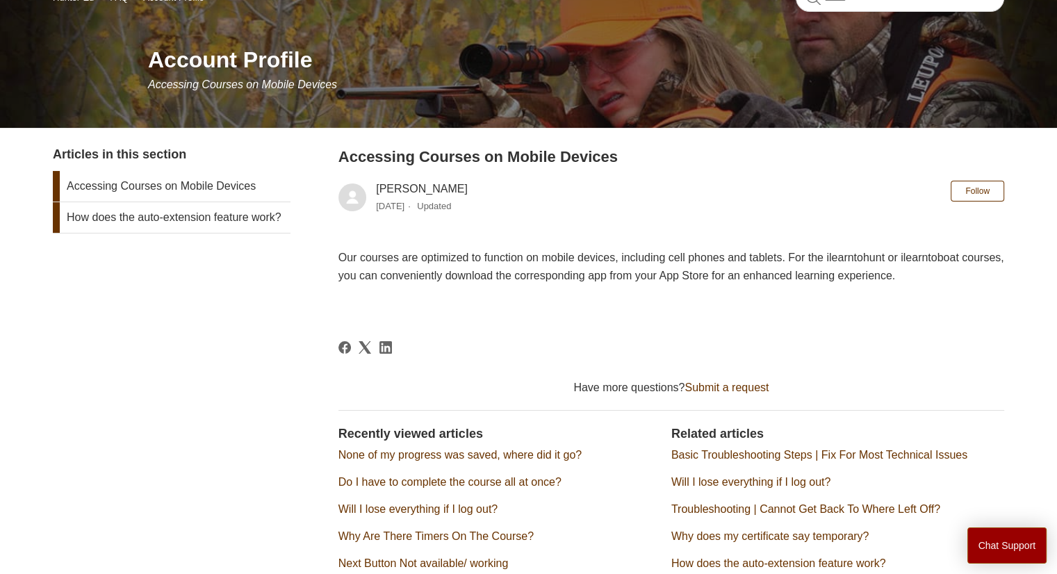
click at [97, 229] on link "How does the auto-extension feature work?" at bounding box center [172, 217] width 238 height 31
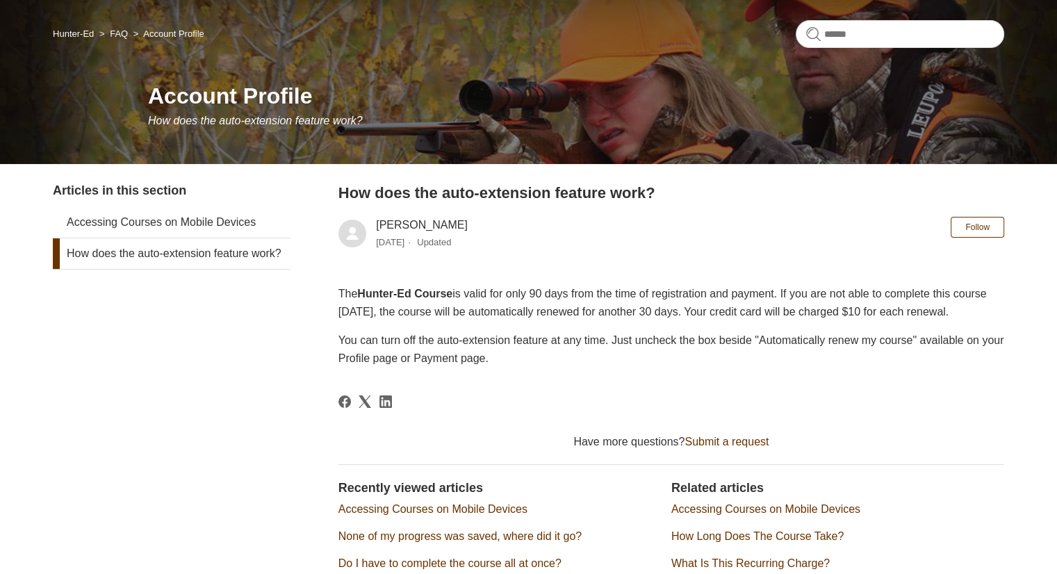
scroll to position [139, 0]
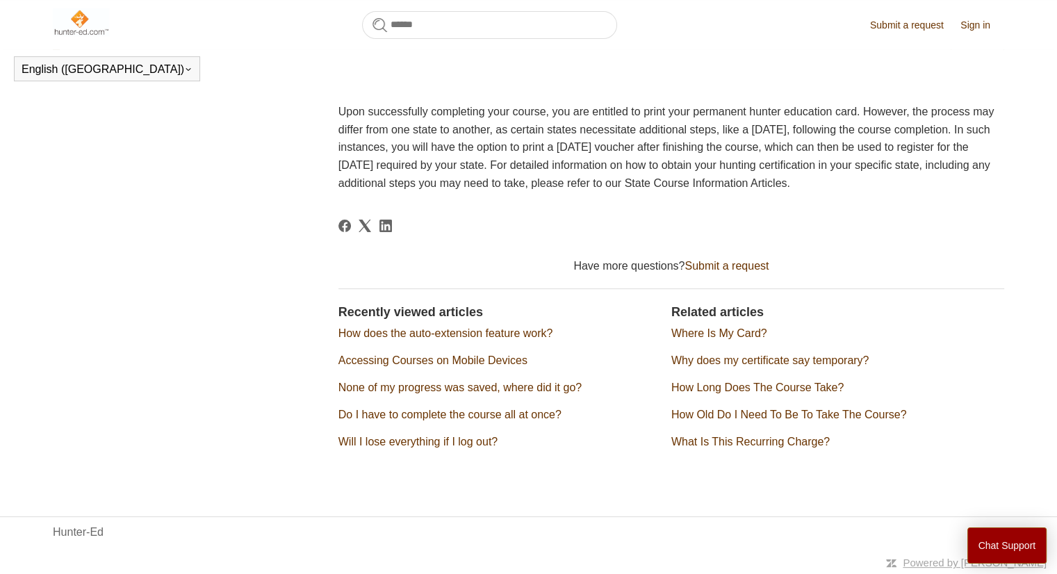
scroll to position [302, 0]
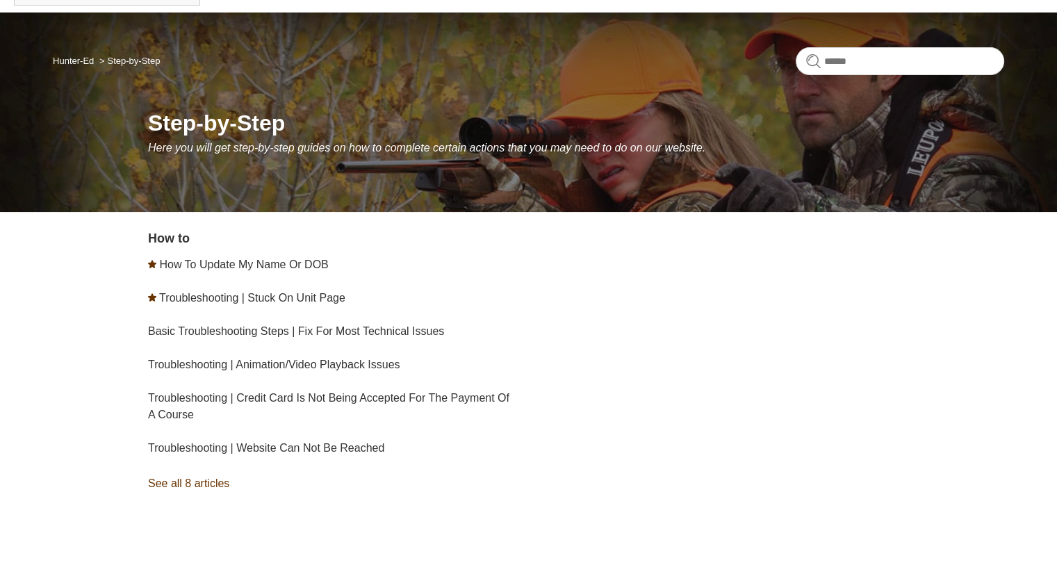
scroll to position [138, 0]
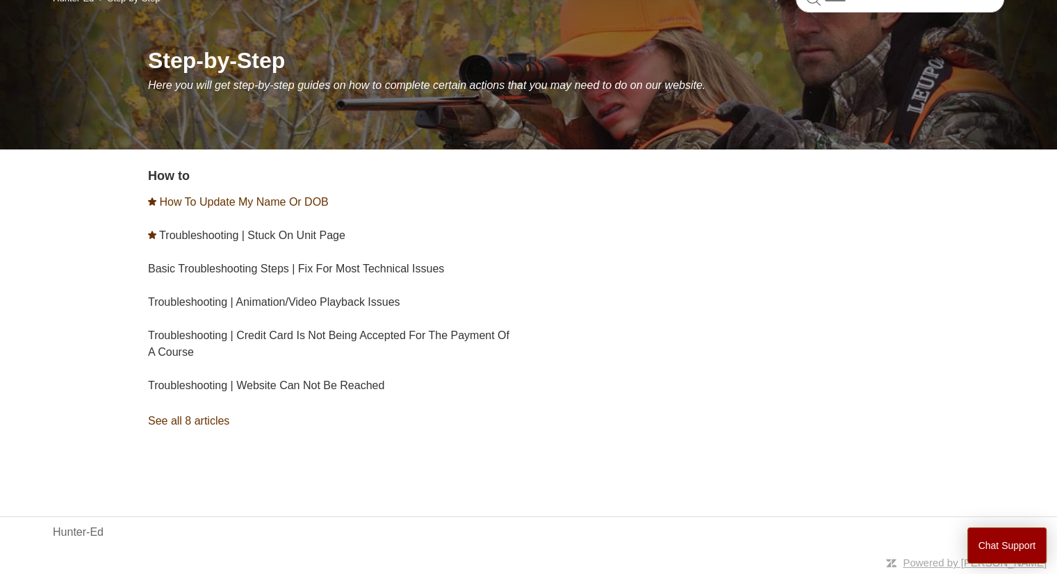
click at [297, 201] on link "How To Update My Name Or DOB" at bounding box center [243, 202] width 169 height 12
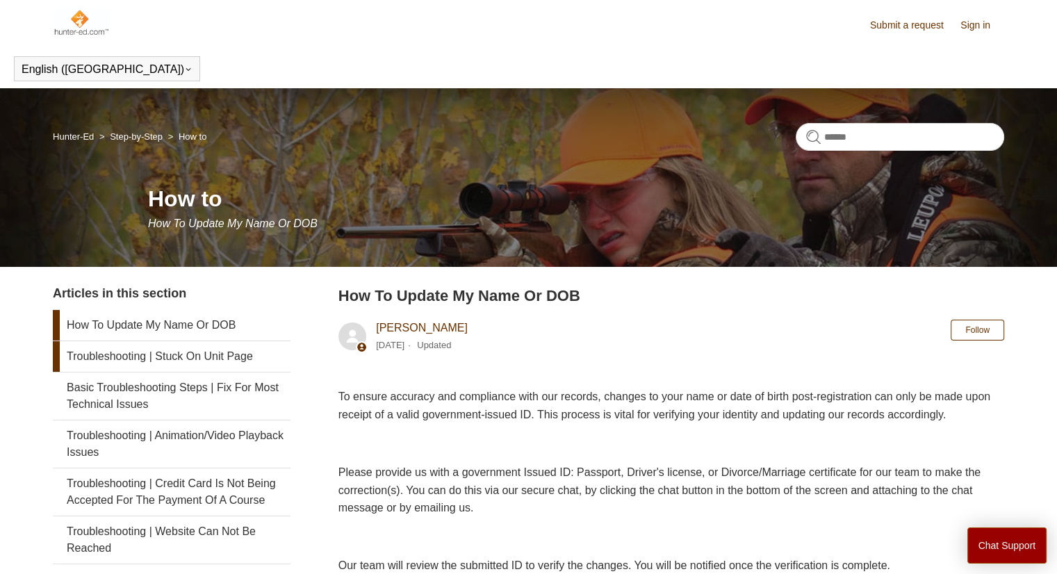
click at [188, 368] on link "Troubleshooting | Stuck On Unit Page" at bounding box center [172, 356] width 238 height 31
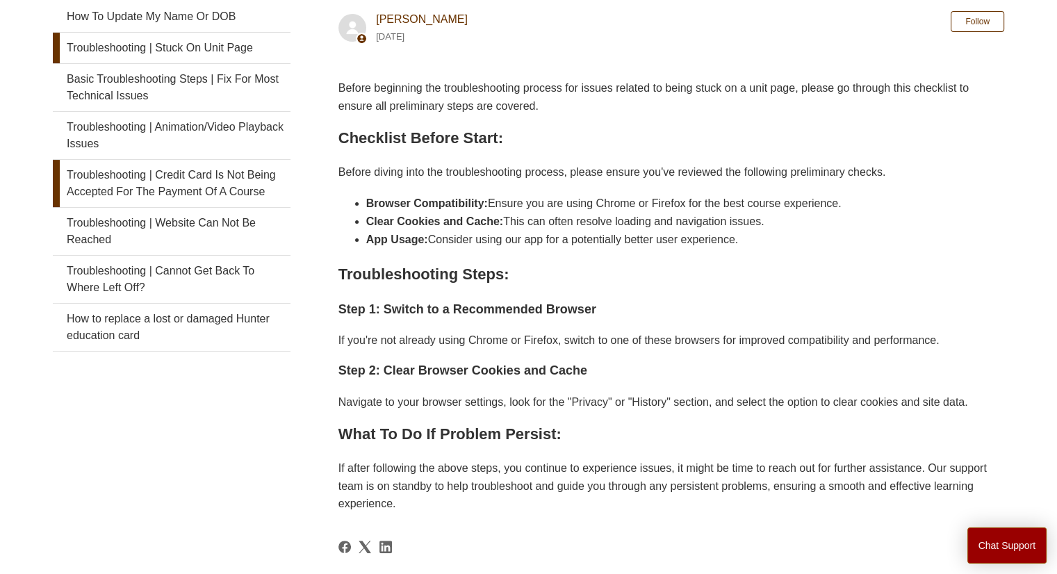
scroll to position [139, 0]
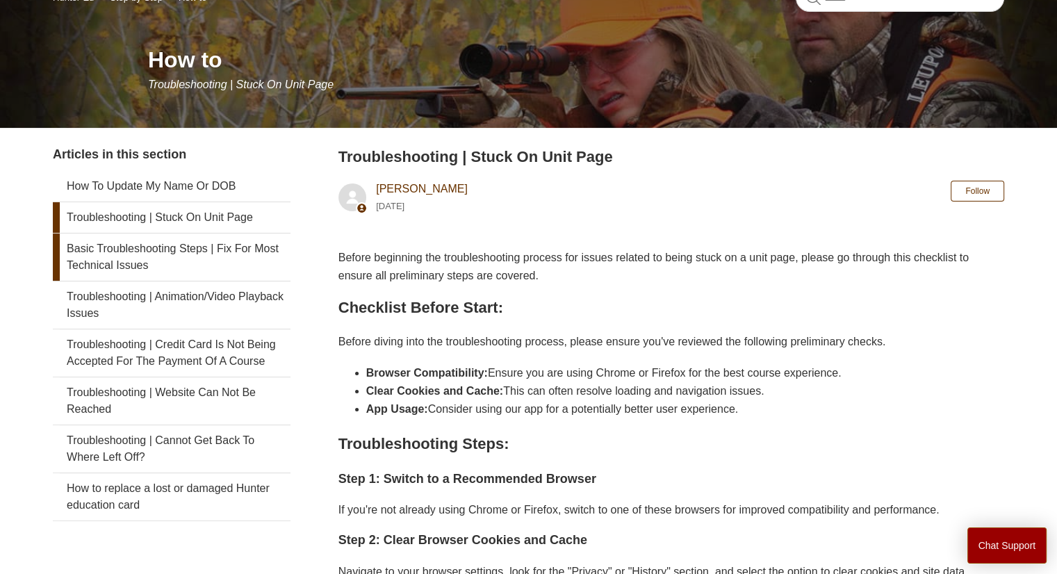
click at [117, 255] on link "Basic Troubleshooting Steps | Fix For Most Technical Issues" at bounding box center [172, 256] width 238 height 47
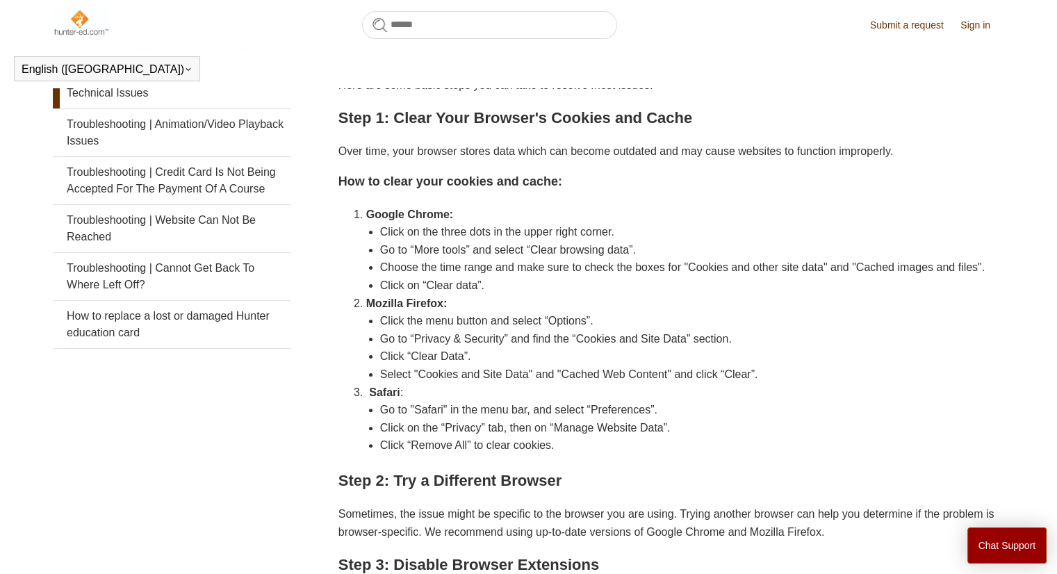
scroll to position [277, 0]
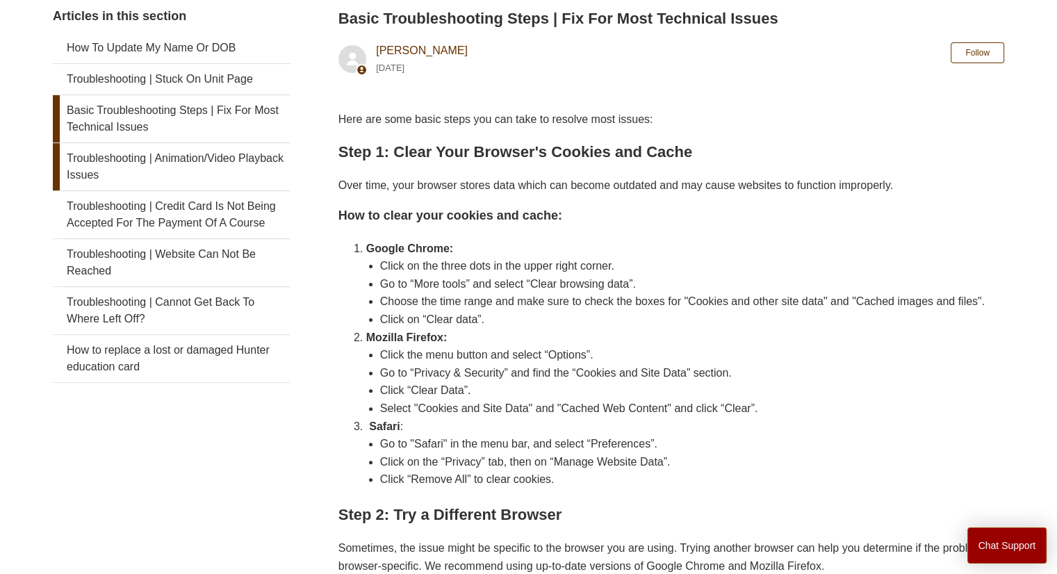
click at [94, 155] on link "Troubleshooting | Animation/Video Playback Issues" at bounding box center [172, 166] width 238 height 47
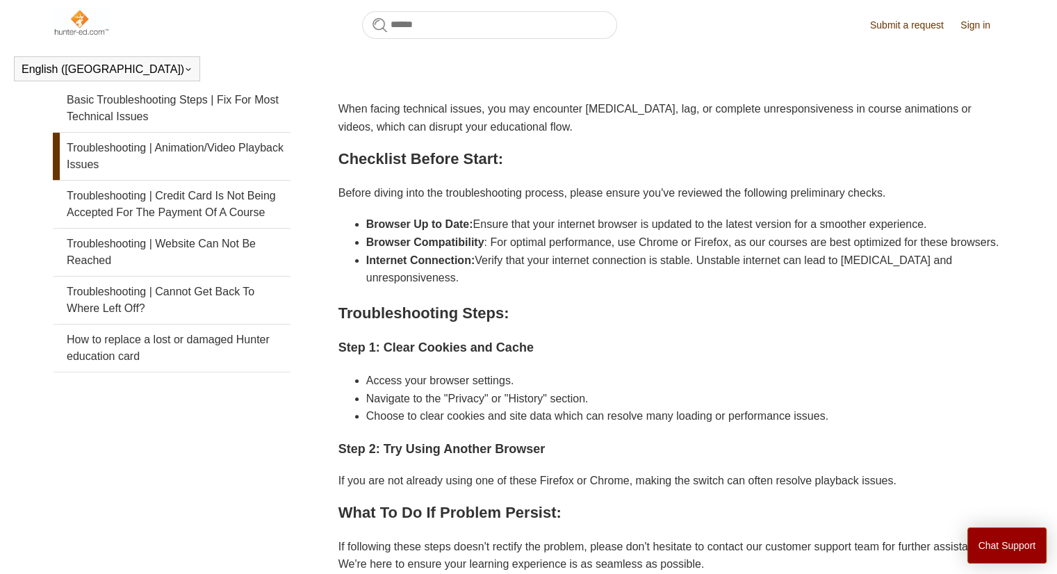
scroll to position [308, 0]
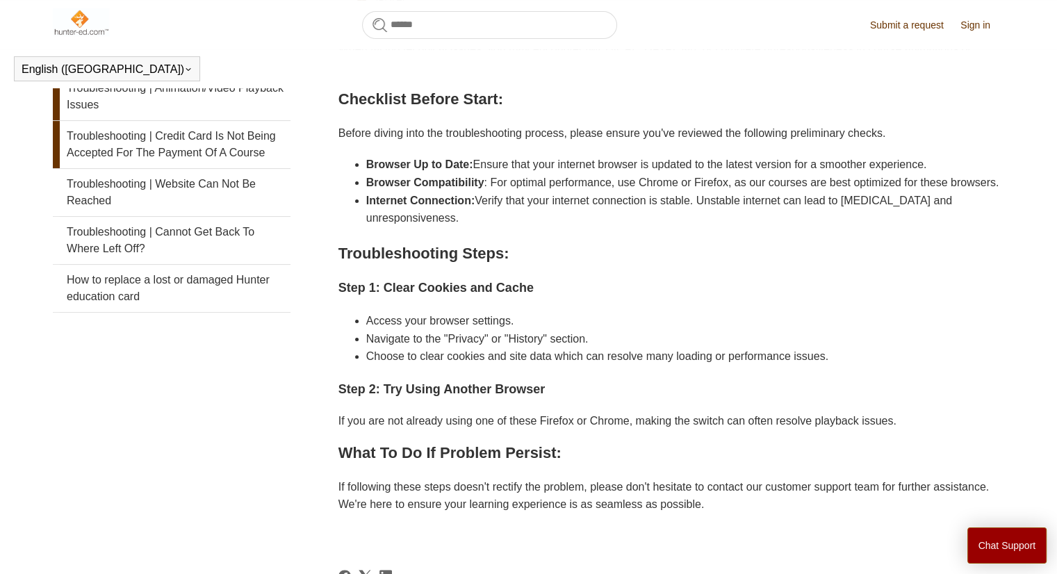
click at [171, 148] on link "Troubleshooting | Credit Card Is Not Being Accepted For The Payment Of A Course" at bounding box center [172, 144] width 238 height 47
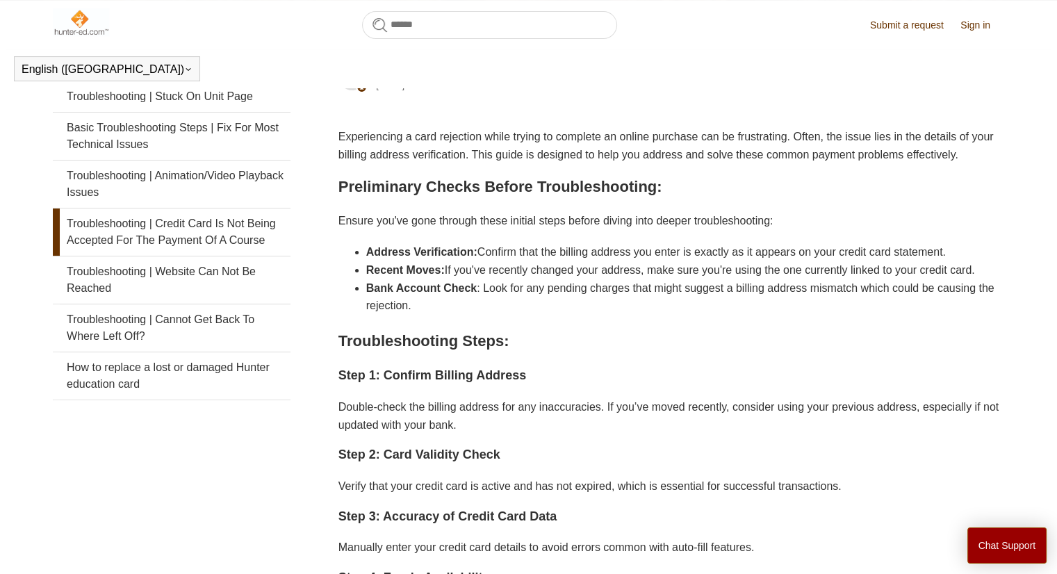
scroll to position [178, 0]
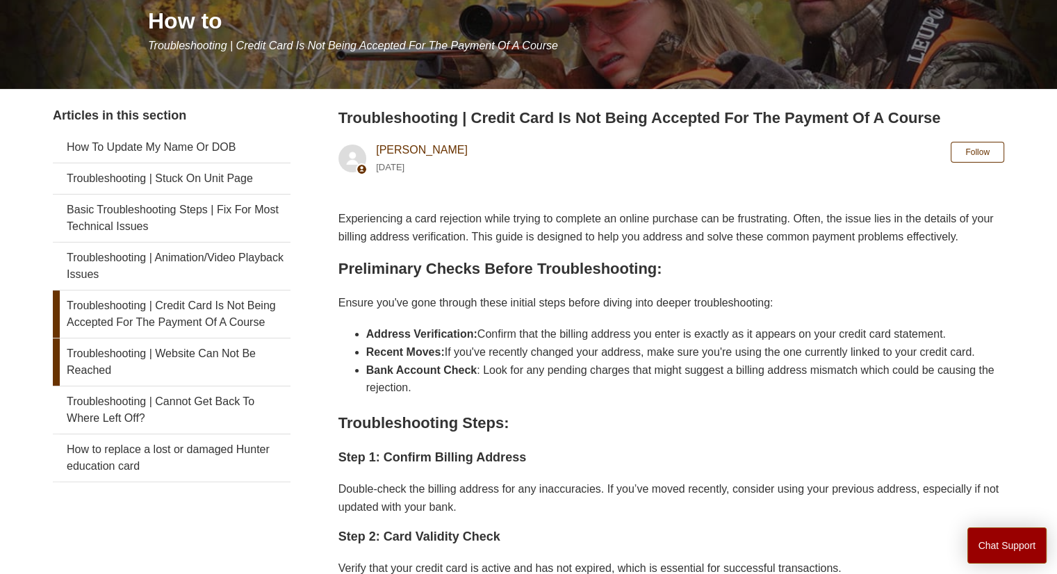
click at [163, 386] on link "Troubleshooting | Website Can Not Be Reached" at bounding box center [172, 361] width 238 height 47
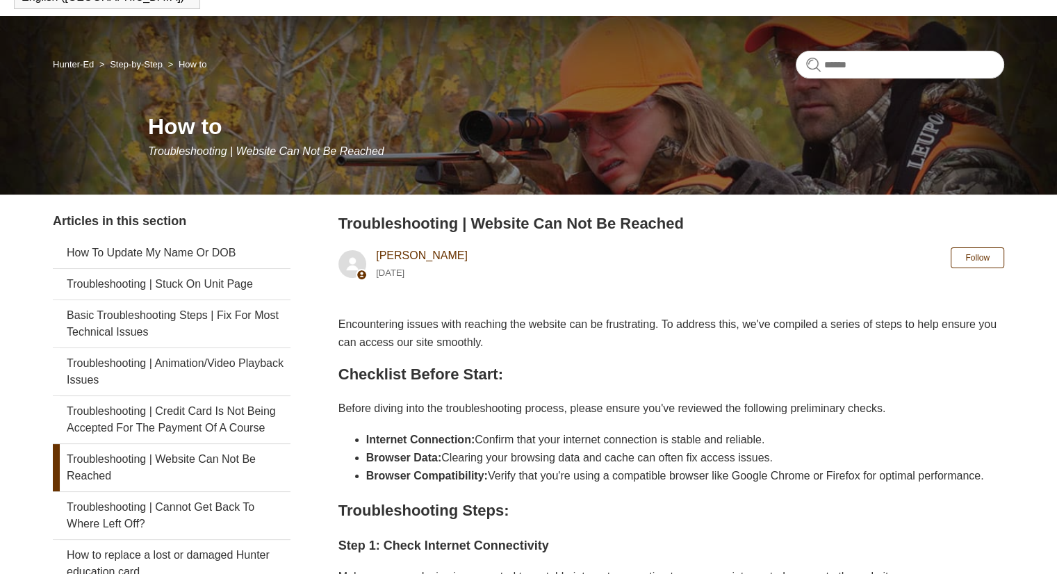
scroll to position [139, 0]
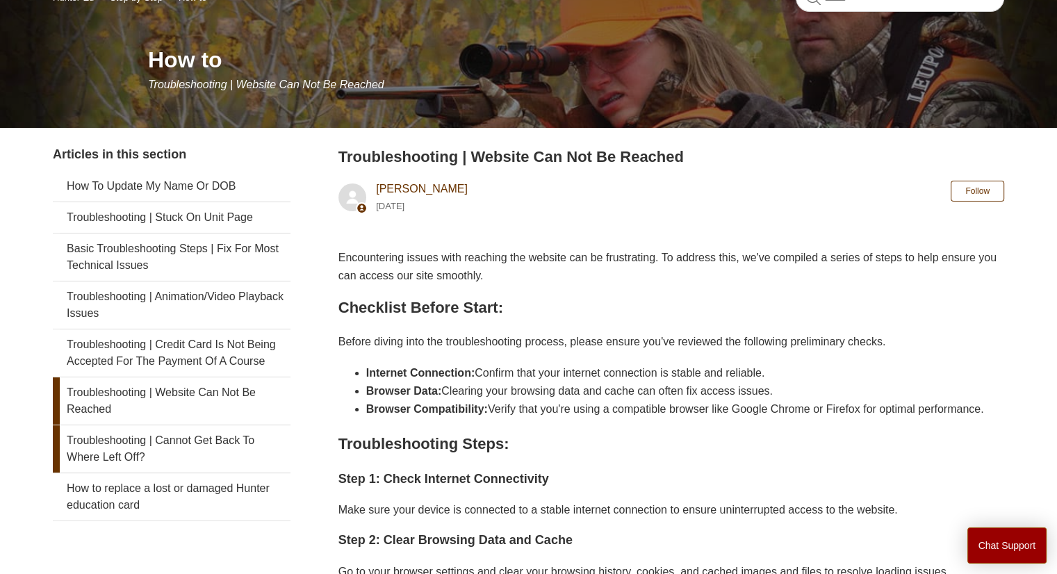
click at [120, 468] on link "Troubleshooting | Cannot Get Back To Where Left Off?" at bounding box center [172, 448] width 238 height 47
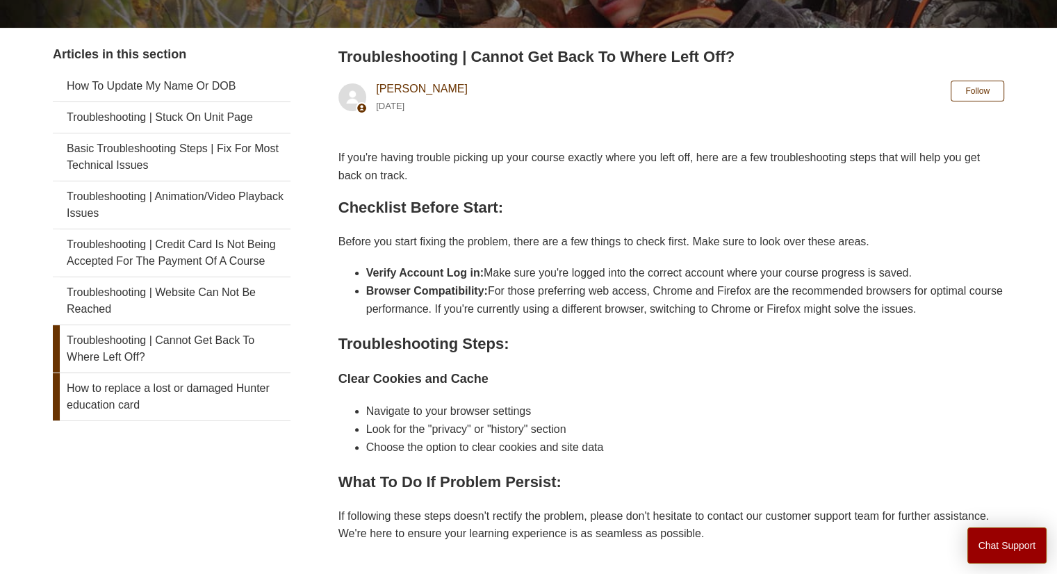
click at [189, 386] on link "How to replace a lost or damaged Hunter education card" at bounding box center [172, 396] width 238 height 47
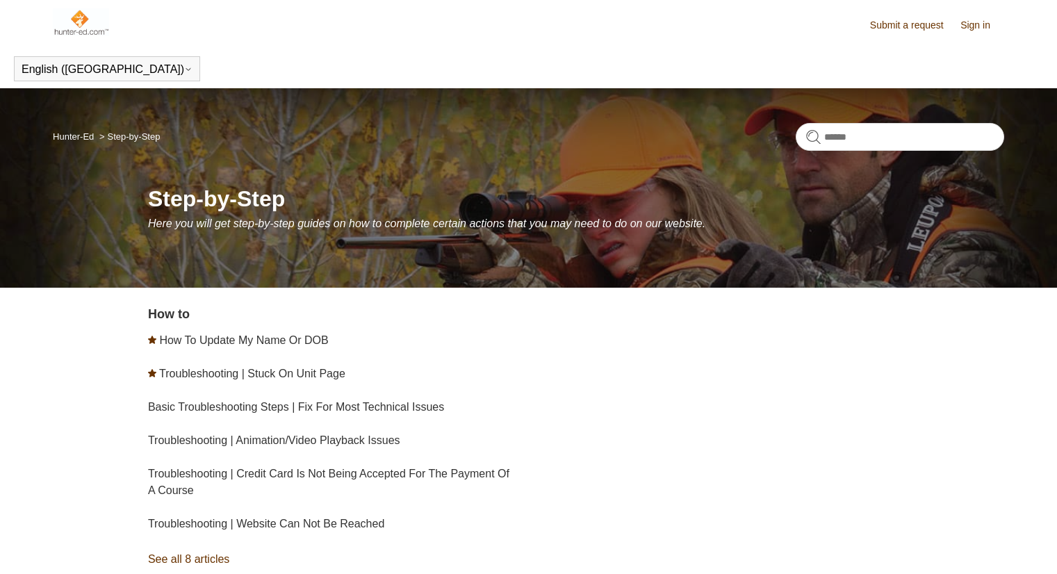
scroll to position [138, 0]
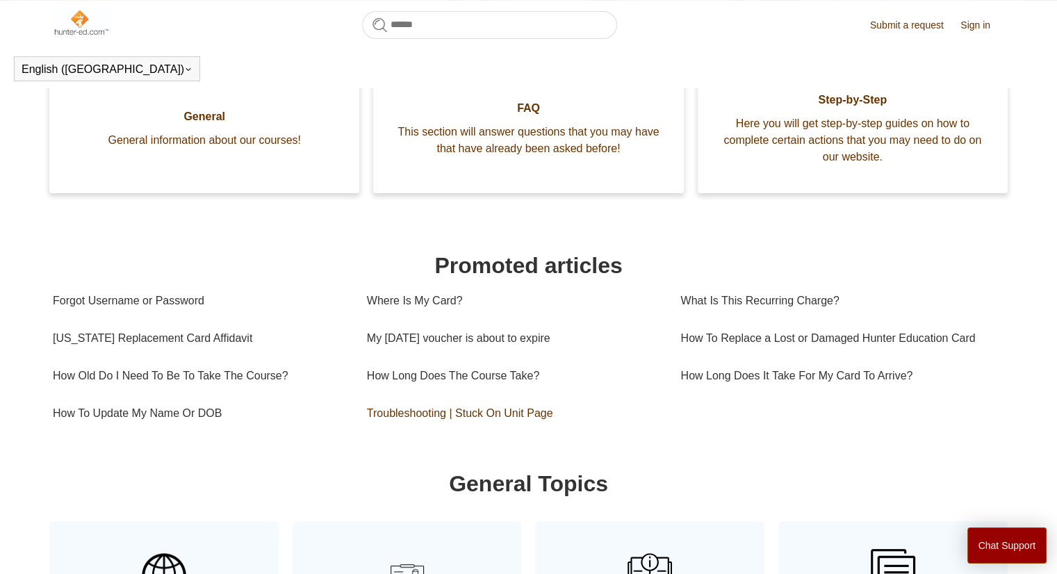
scroll to position [308, 0]
